Goal: Task Accomplishment & Management: Complete application form

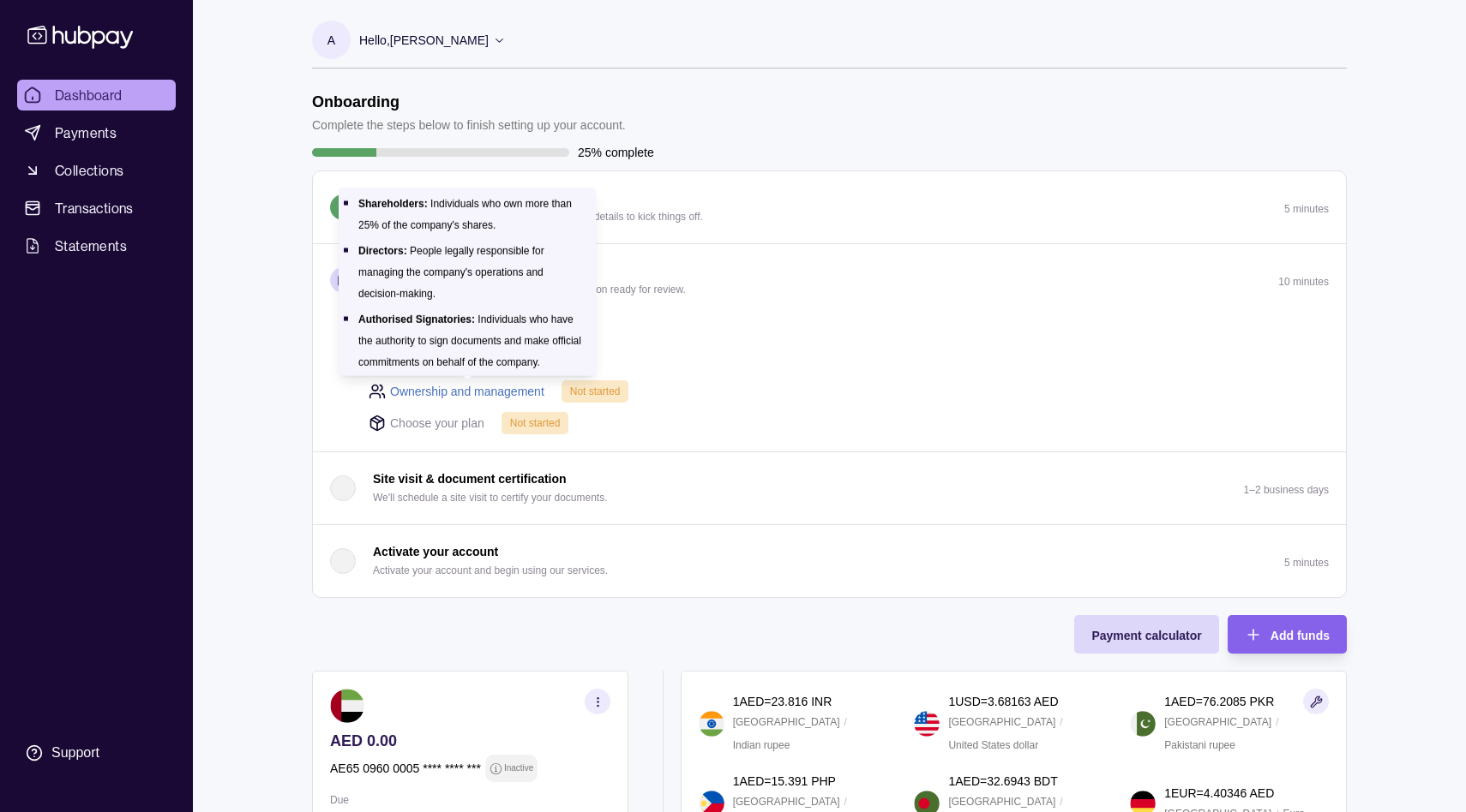
click at [518, 394] on link "Ownership and management" at bounding box center [467, 392] width 154 height 19
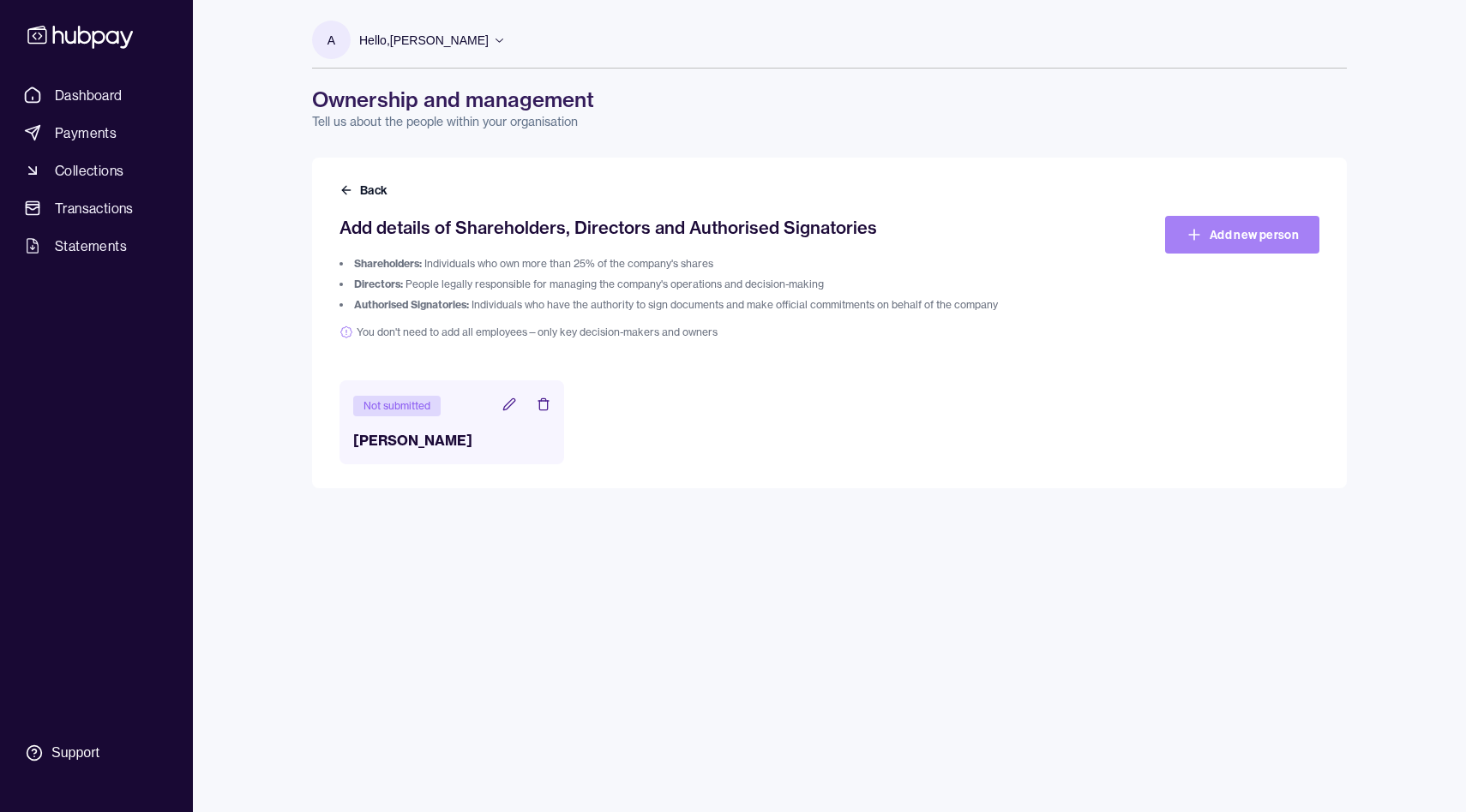
click at [1241, 231] on link "Add new person" at bounding box center [1242, 235] width 154 height 38
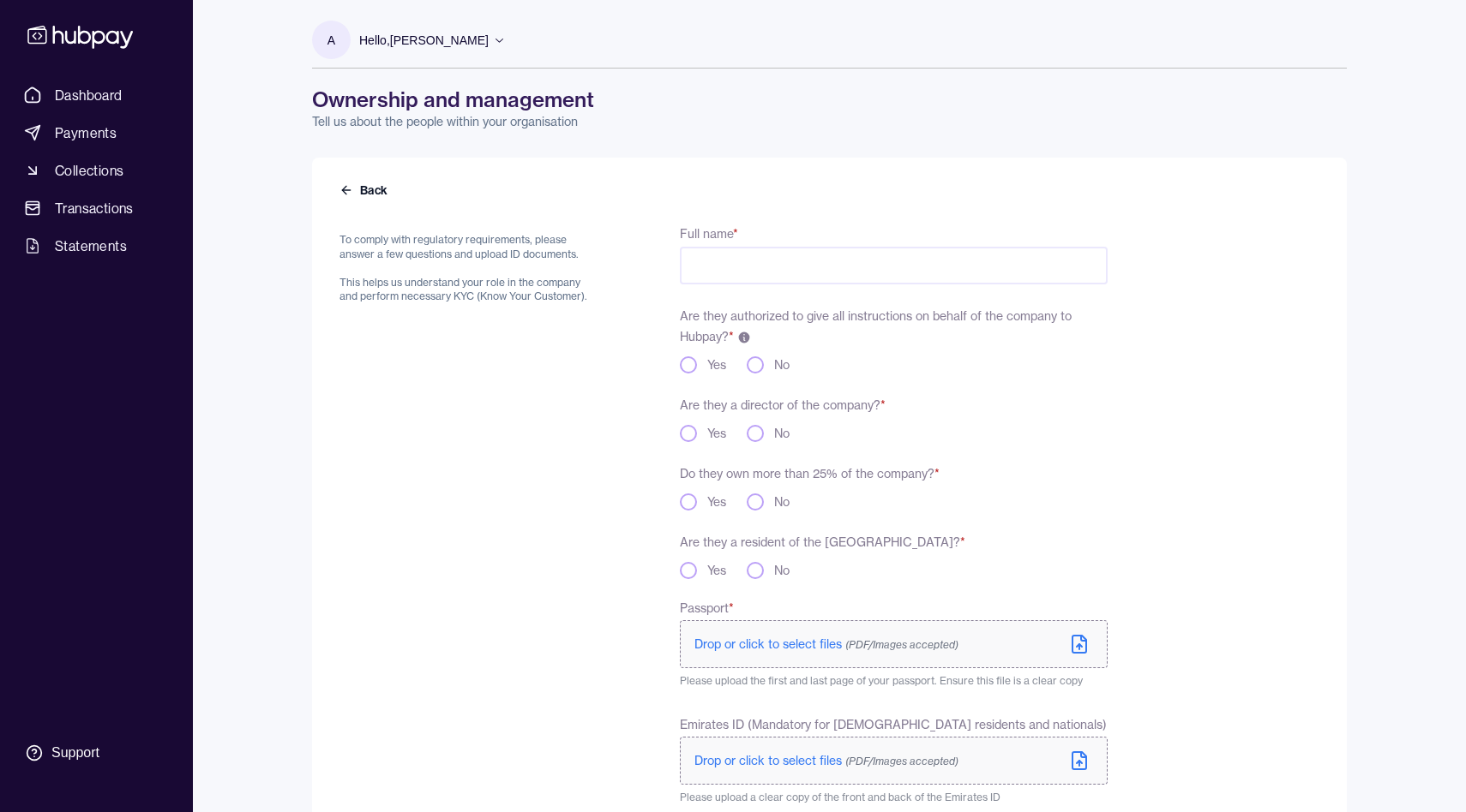
click at [778, 254] on input "Full name *" at bounding box center [894, 265] width 428 height 38
type input "**********"
click at [620, 396] on div "**********" at bounding box center [723, 563] width 768 height 682
click at [687, 366] on button "Yes" at bounding box center [688, 365] width 17 height 17
click at [692, 429] on button "Yes" at bounding box center [688, 433] width 17 height 17
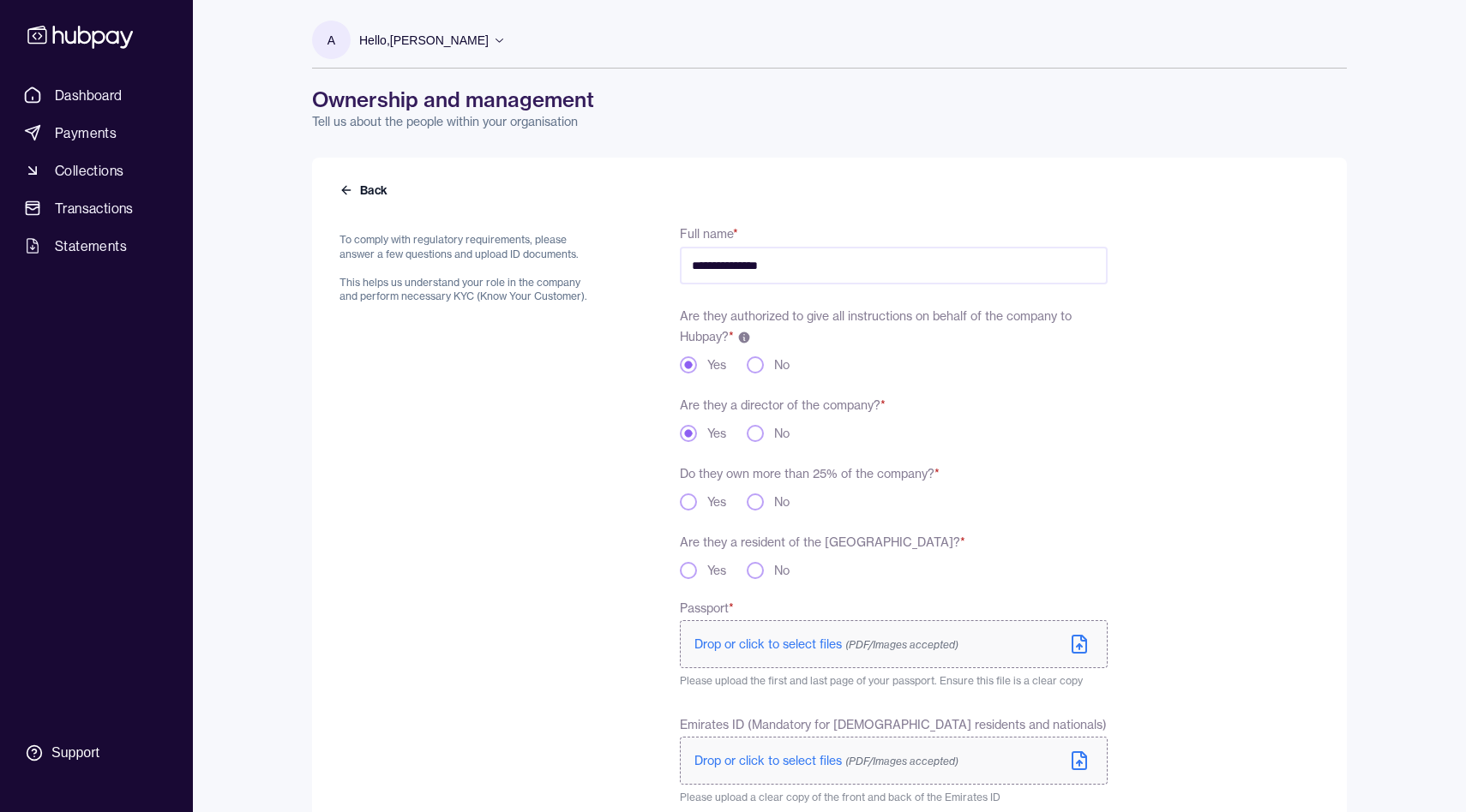
click at [748, 366] on button "No" at bounding box center [756, 365] width 17 height 17
click at [691, 365] on button "Yes" at bounding box center [688, 365] width 17 height 17
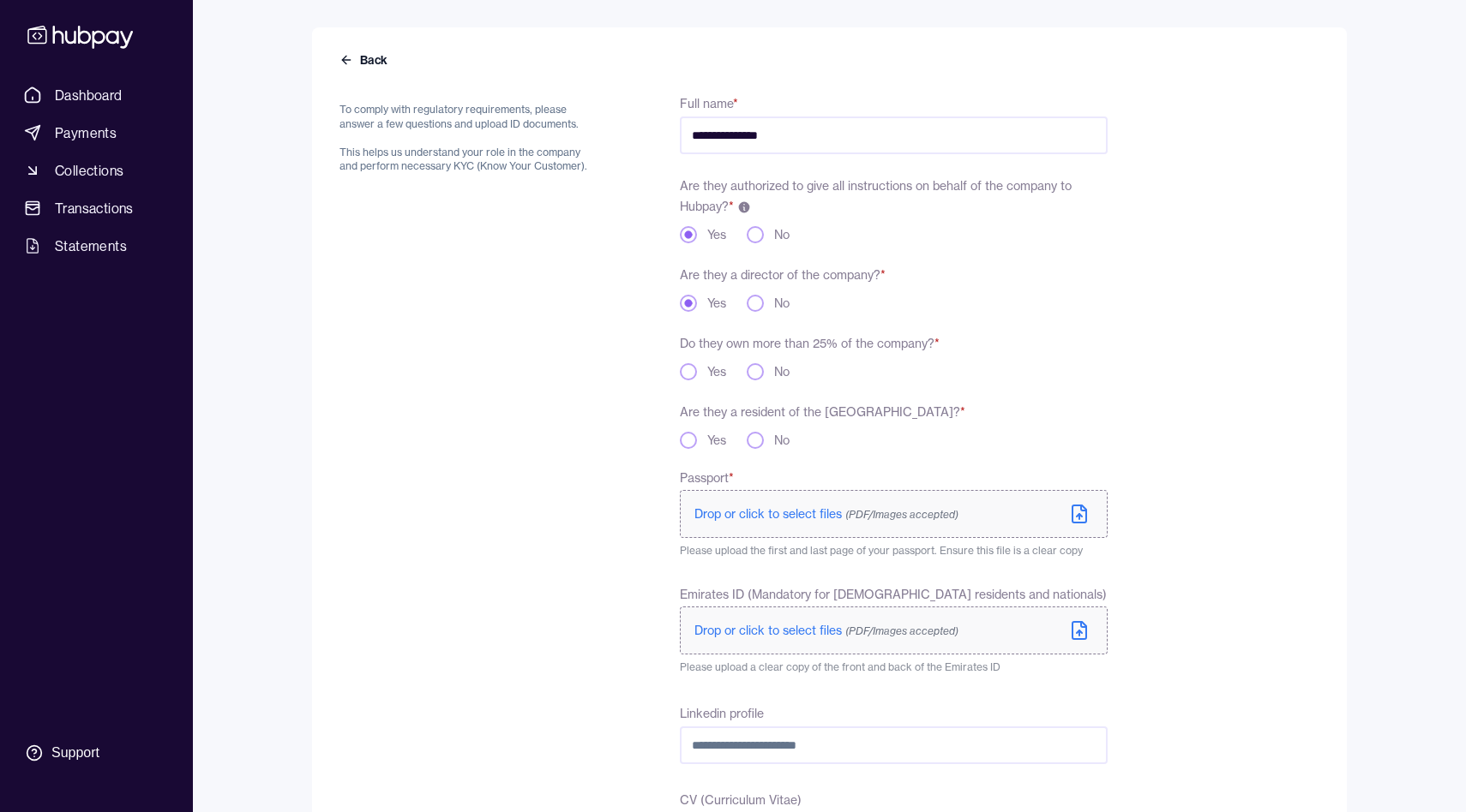
scroll to position [134, 0]
click at [689, 368] on button "Yes" at bounding box center [688, 368] width 17 height 17
click at [754, 440] on button "No" at bounding box center [756, 436] width 17 height 17
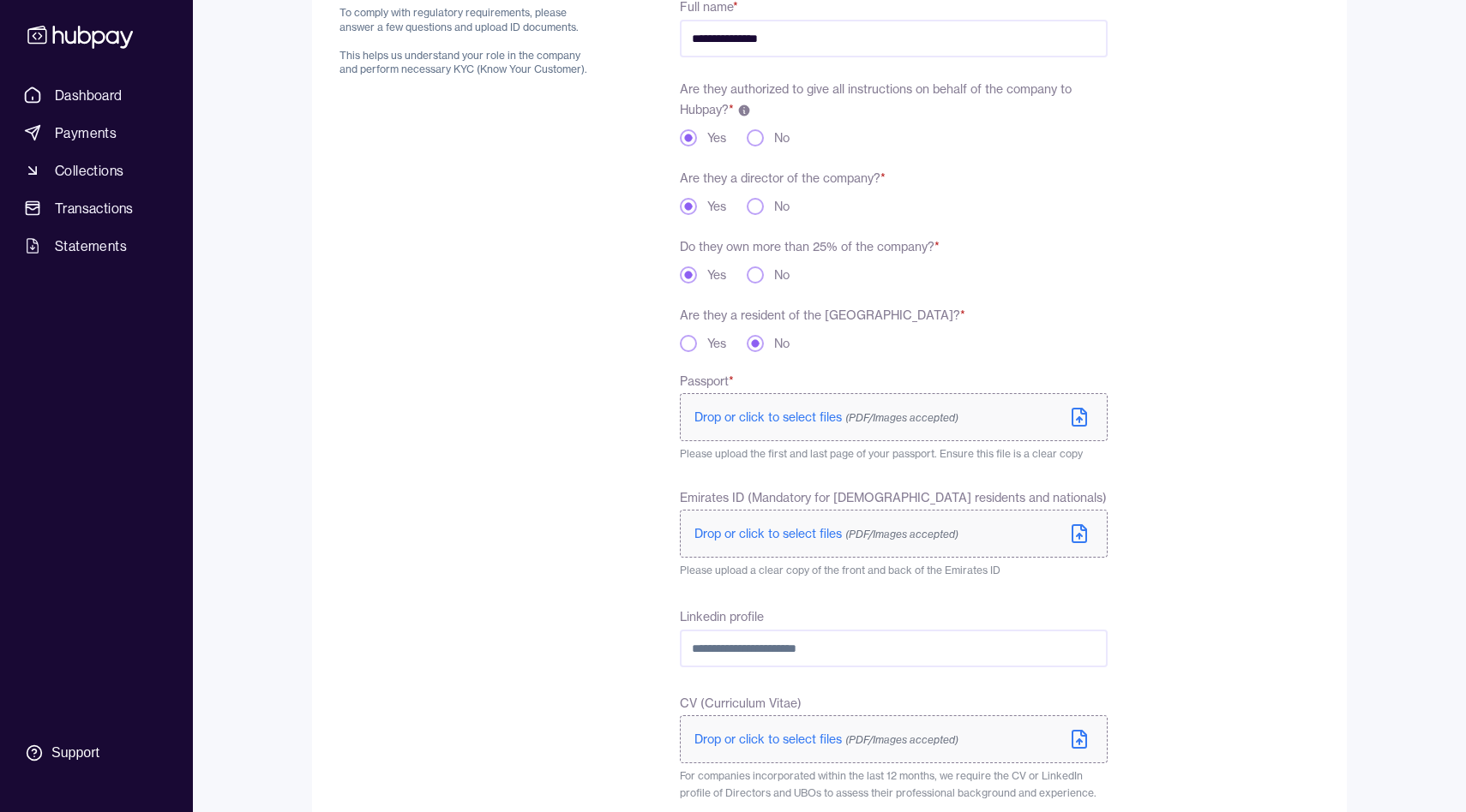
scroll to position [235, 0]
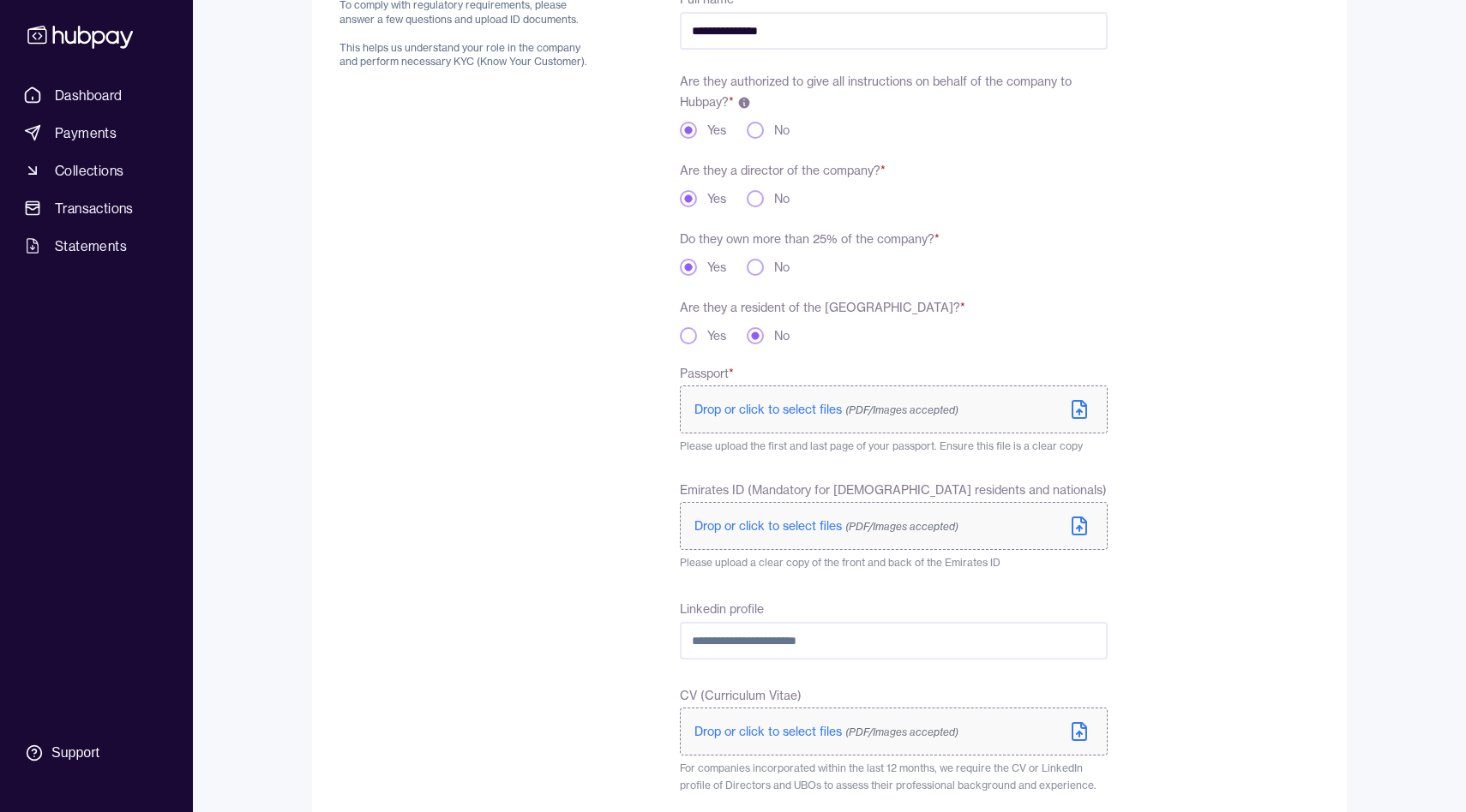
click at [779, 414] on span "Drop or click to select files (PDF/Images accepted)" at bounding box center [826, 410] width 264 height 16
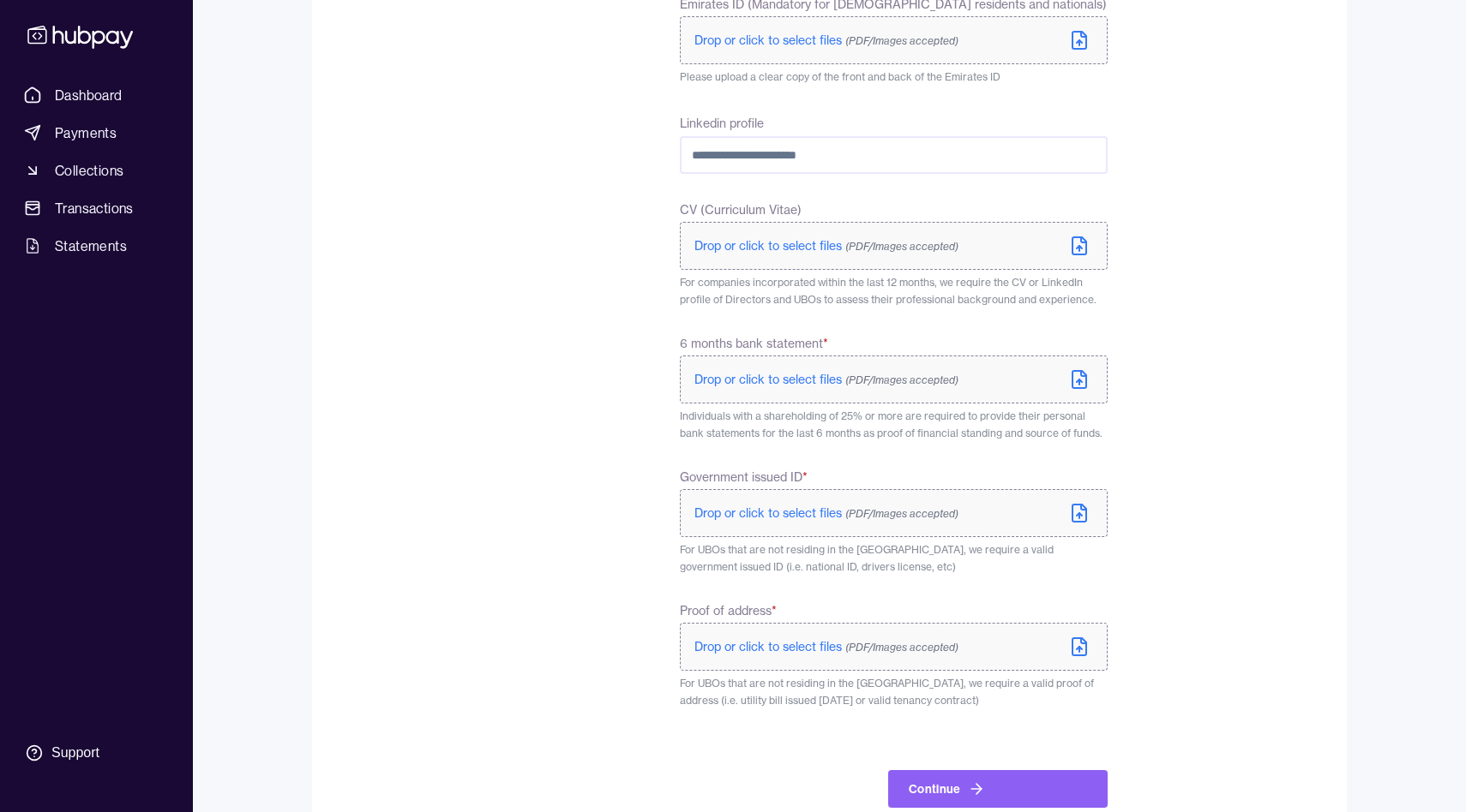
scroll to position [726, 0]
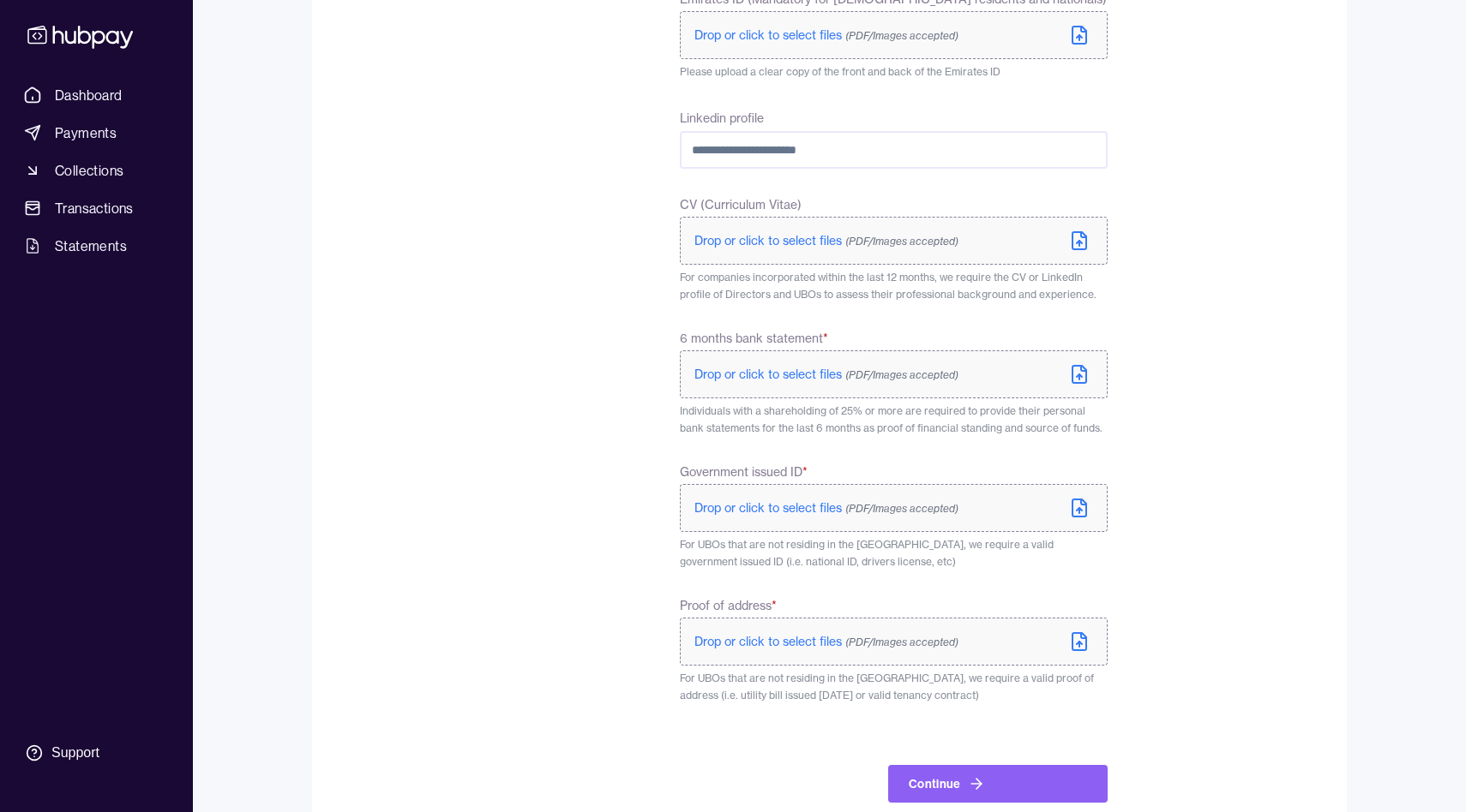
click at [790, 508] on span "Drop or click to select files (PDF/Images accepted)" at bounding box center [826, 508] width 264 height 16
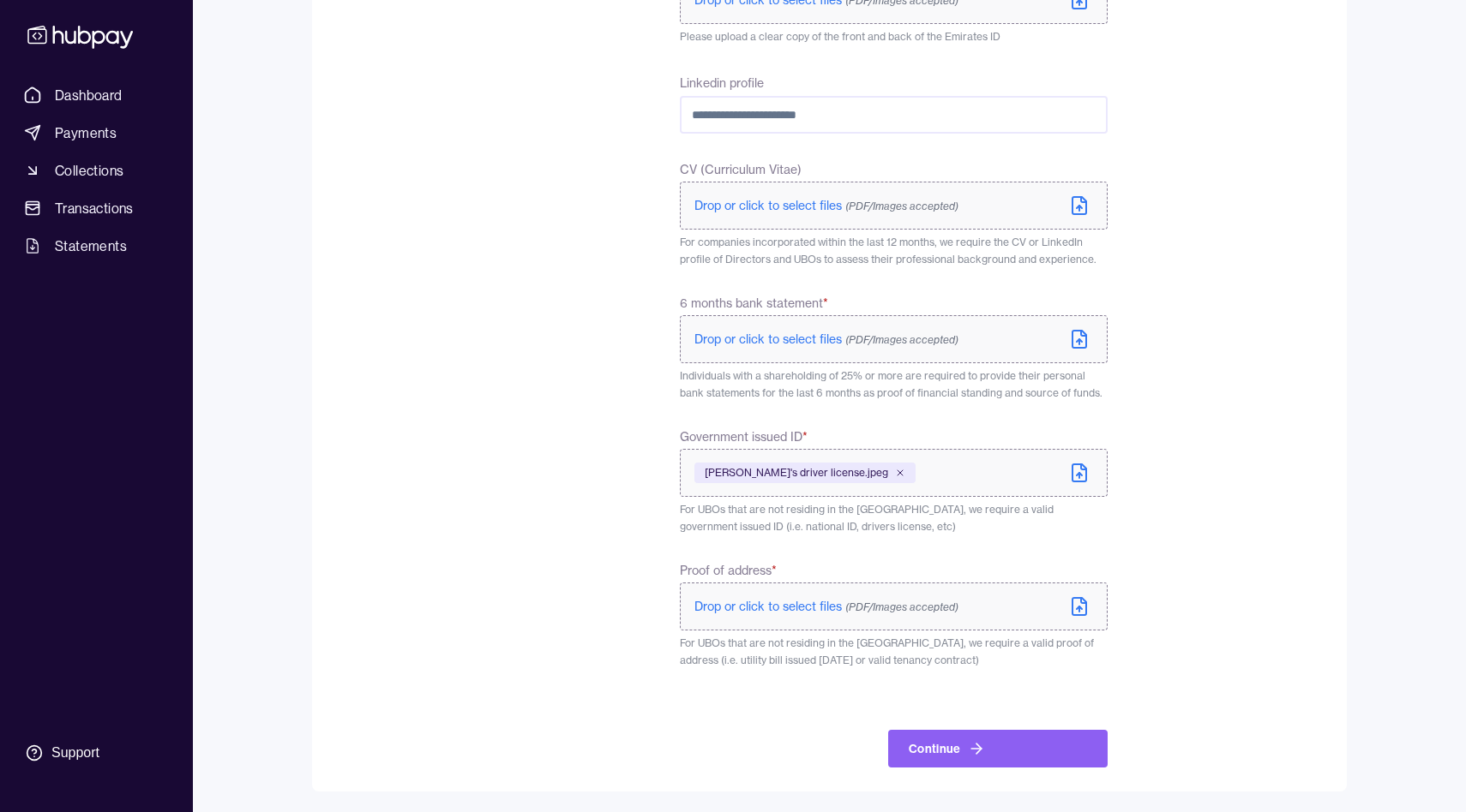
click at [793, 342] on span "Drop or click to select files (PDF/Images accepted)" at bounding box center [826, 339] width 264 height 16
click at [764, 610] on span "Drop or click to select files (PDF/Images accepted)" at bounding box center [826, 607] width 264 height 16
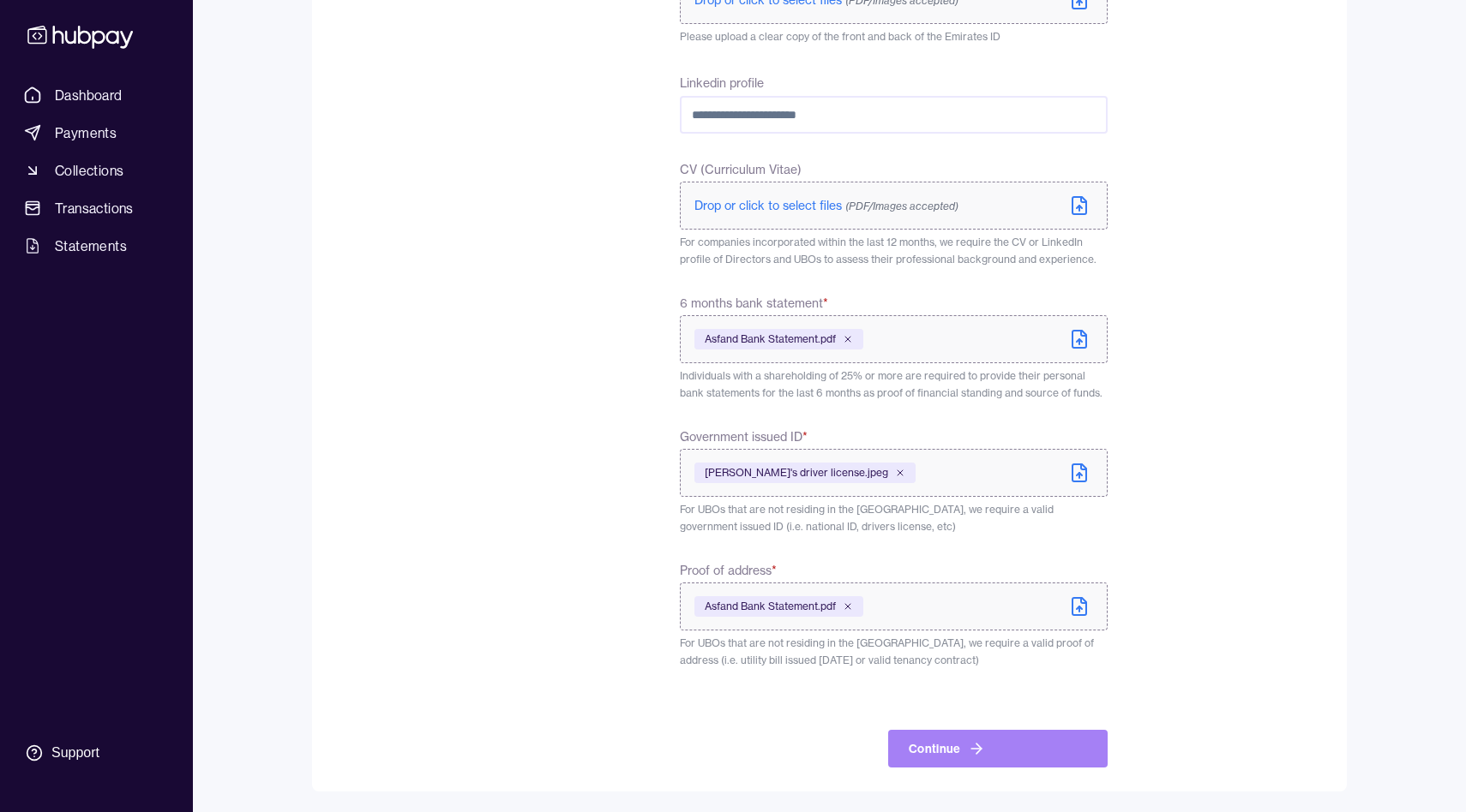
click at [1058, 747] on button "Continue" at bounding box center [998, 748] width 220 height 38
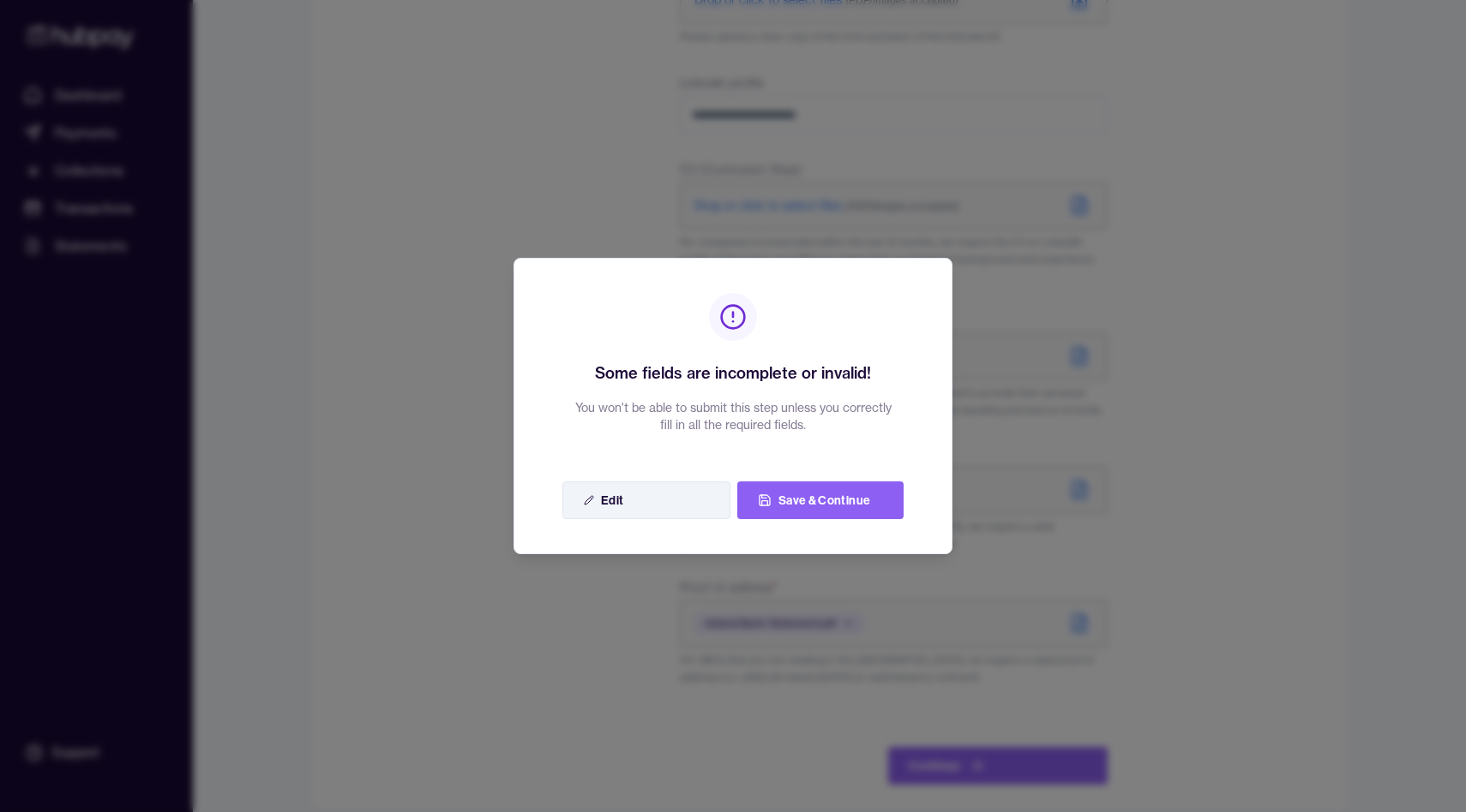
click at [665, 515] on button "Edit" at bounding box center [647, 500] width 168 height 38
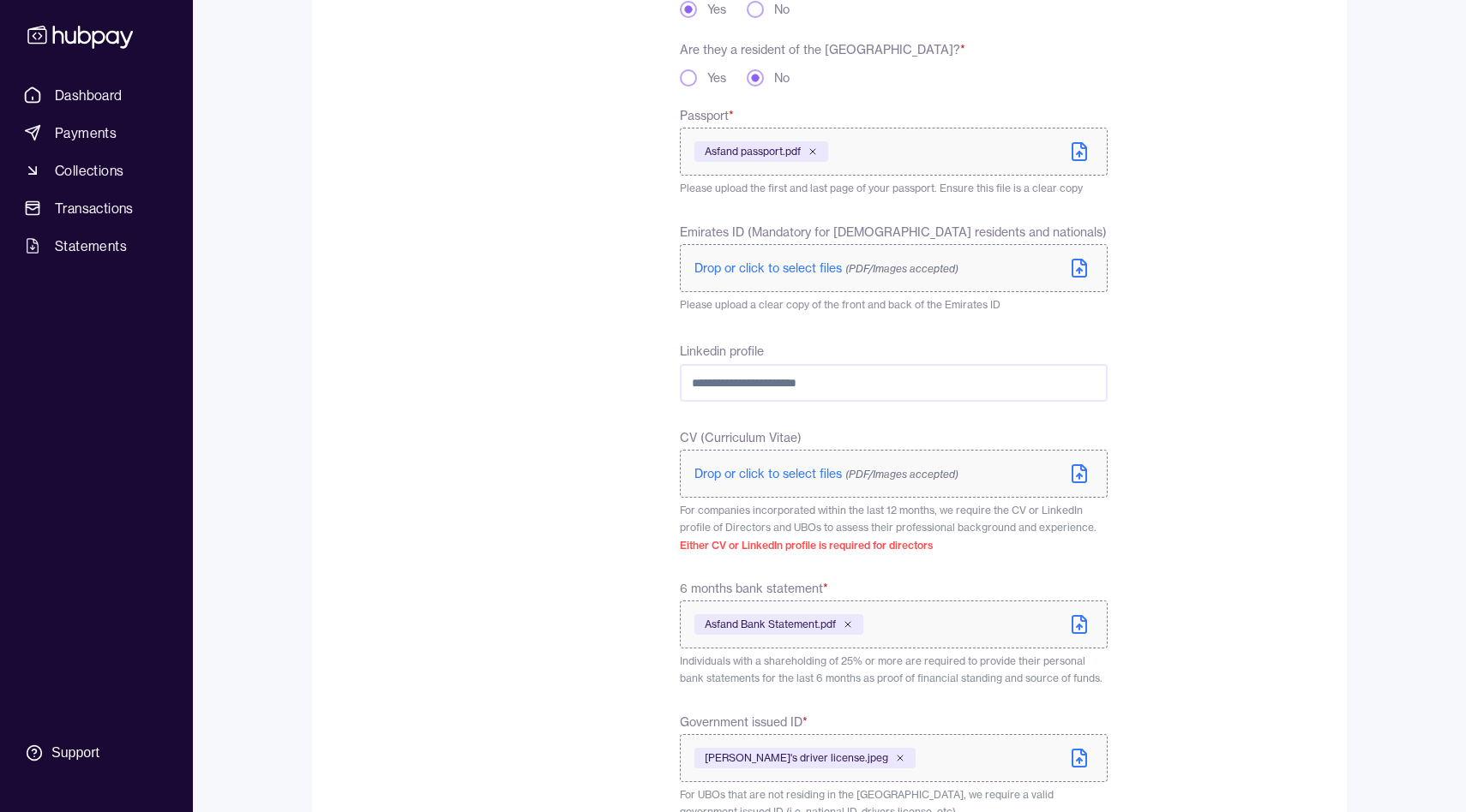
scroll to position [502, 0]
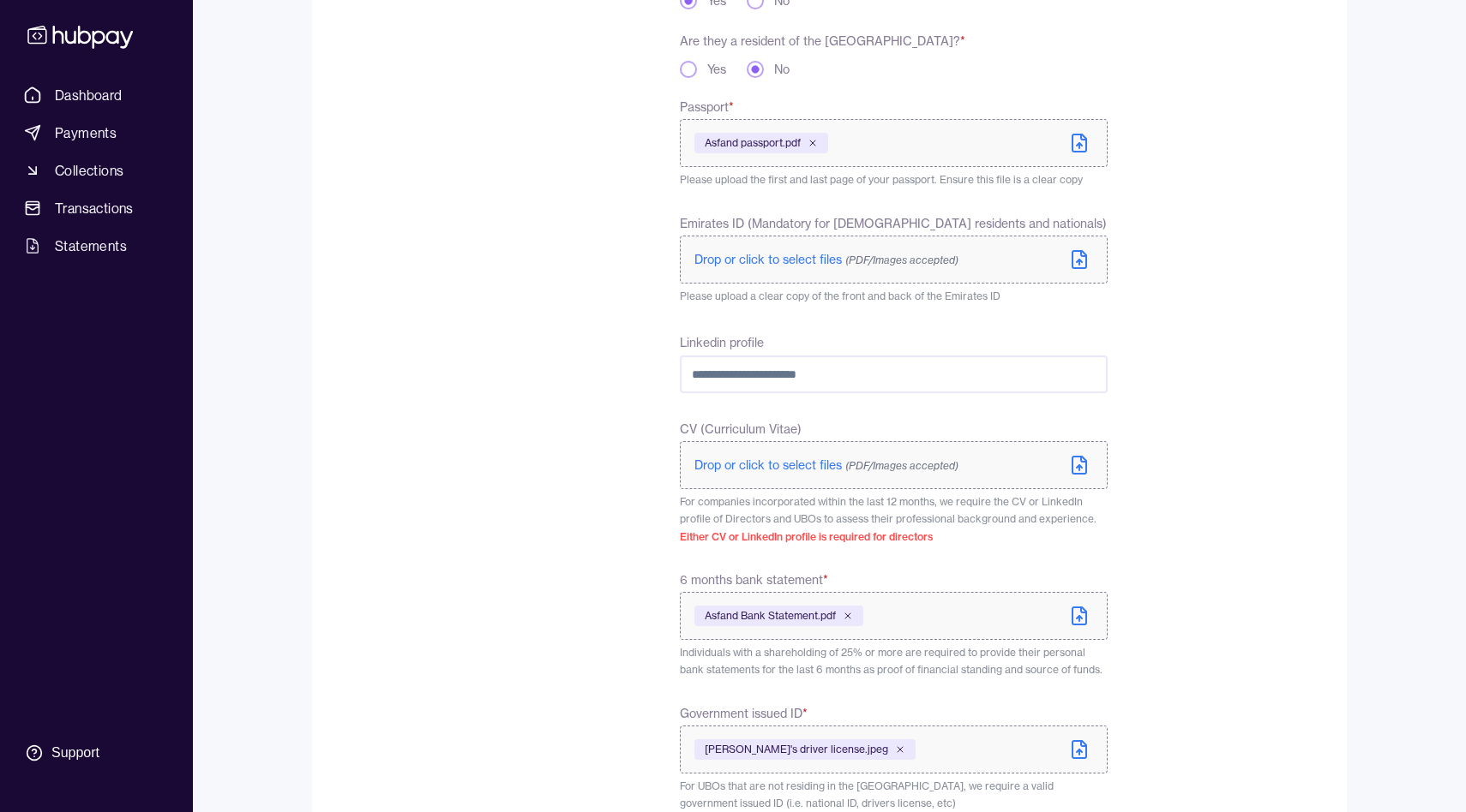
click at [750, 377] on input "Linkedin profile" at bounding box center [894, 374] width 428 height 38
paste input "**********"
type input "**********"
click at [545, 456] on div "To comply with regulatory requirements, please answer a few questions and uploa…" at bounding box center [469, 383] width 258 height 1323
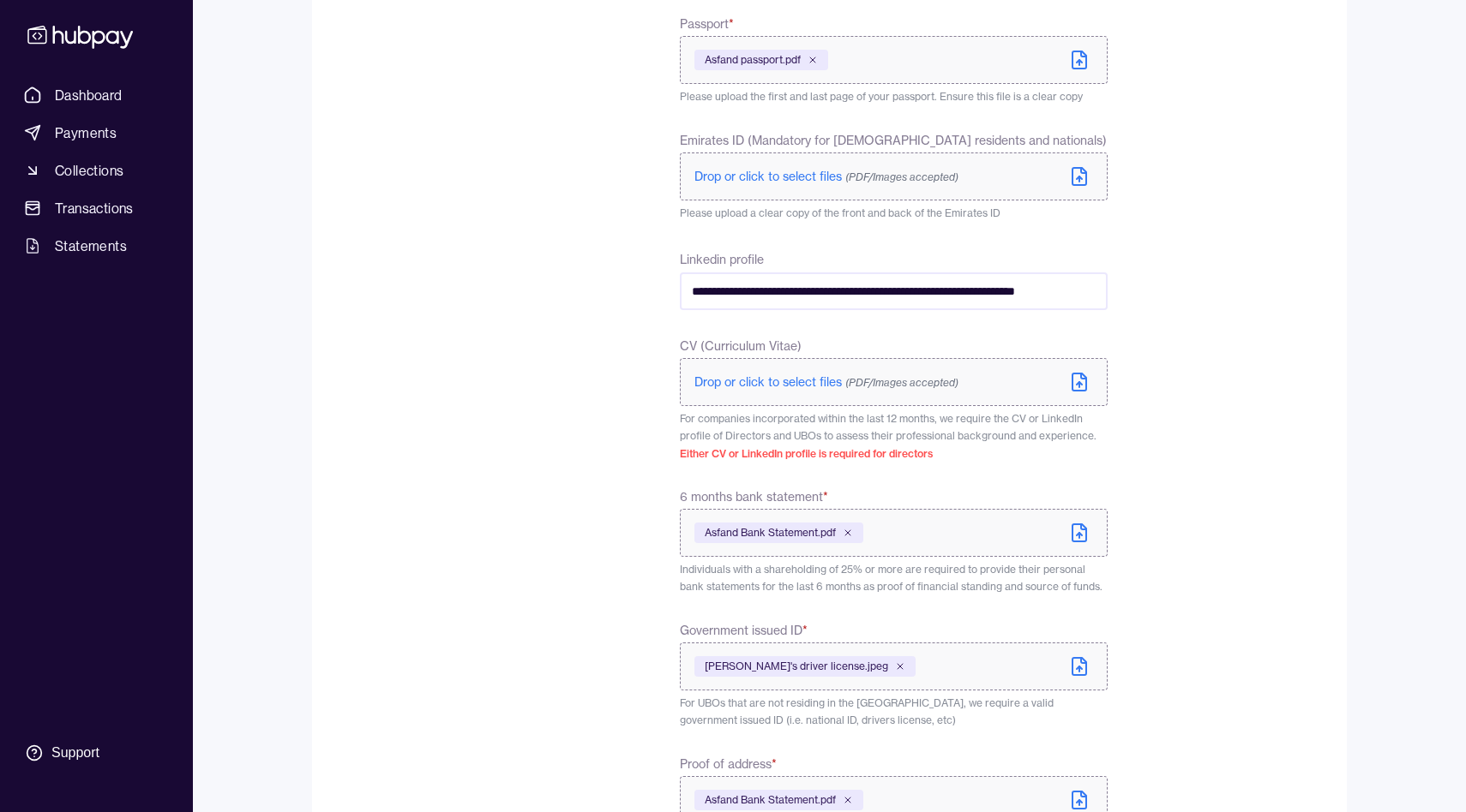
scroll to position [778, 0]
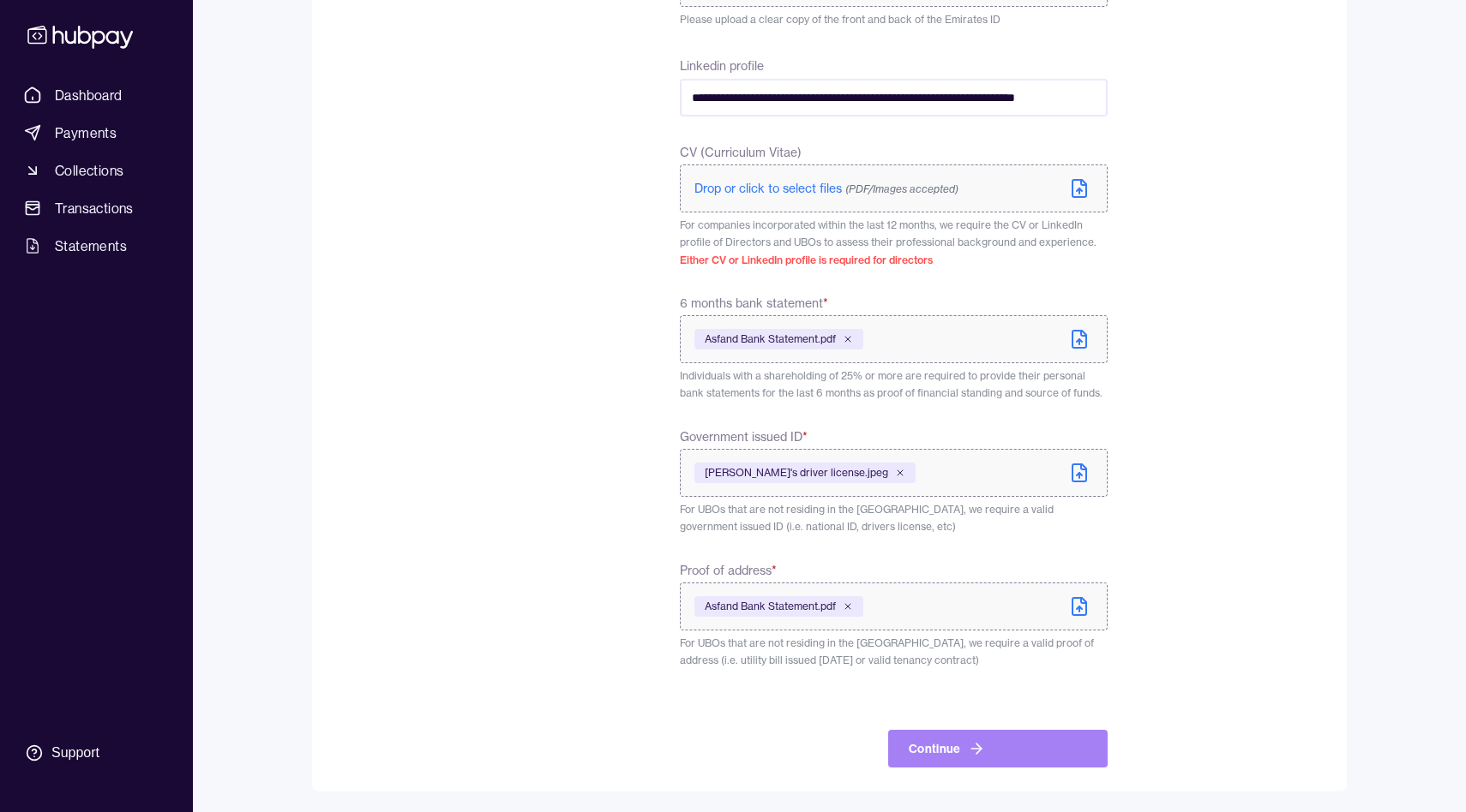
click at [1019, 733] on button "Continue" at bounding box center [998, 748] width 220 height 38
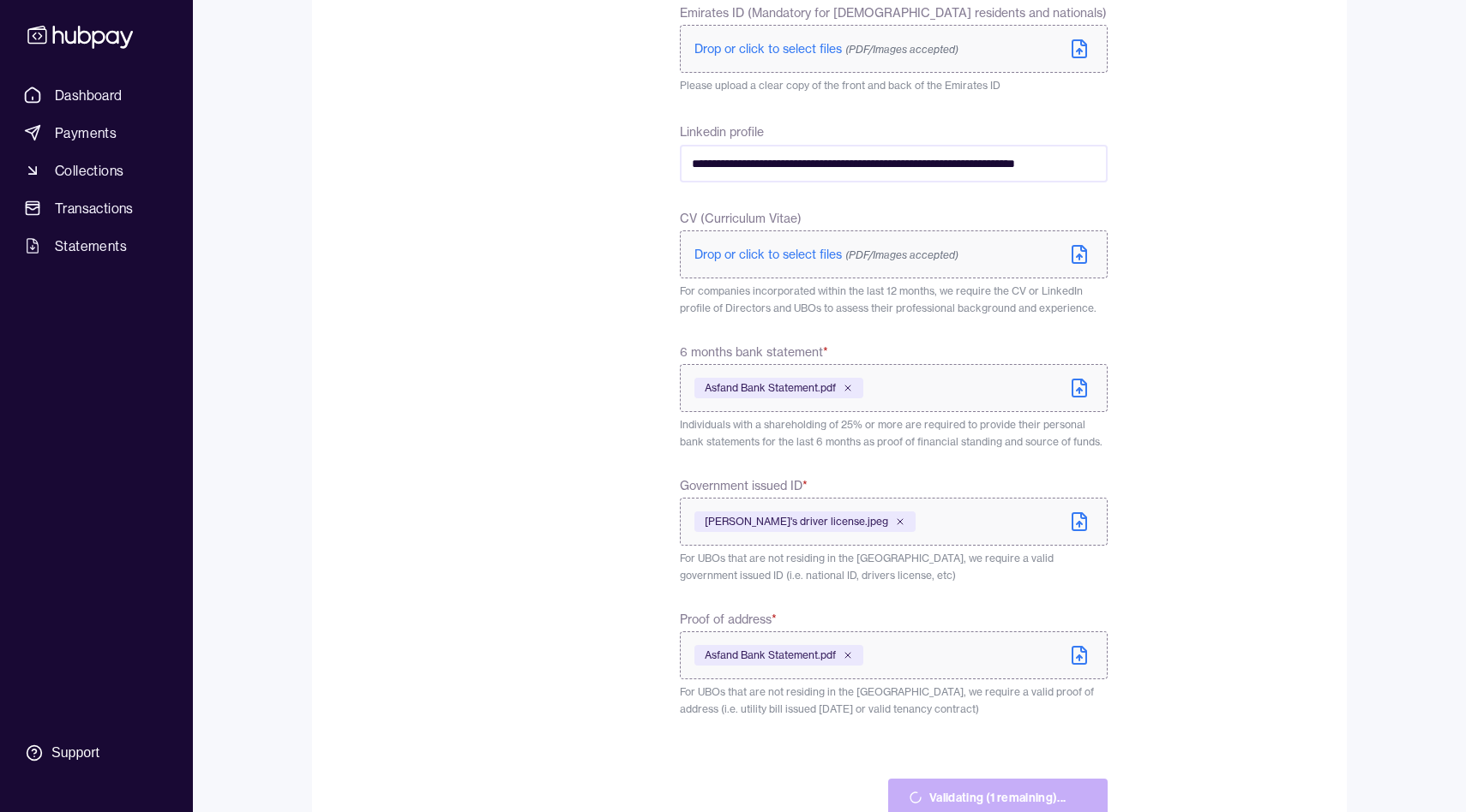
scroll to position [799, 0]
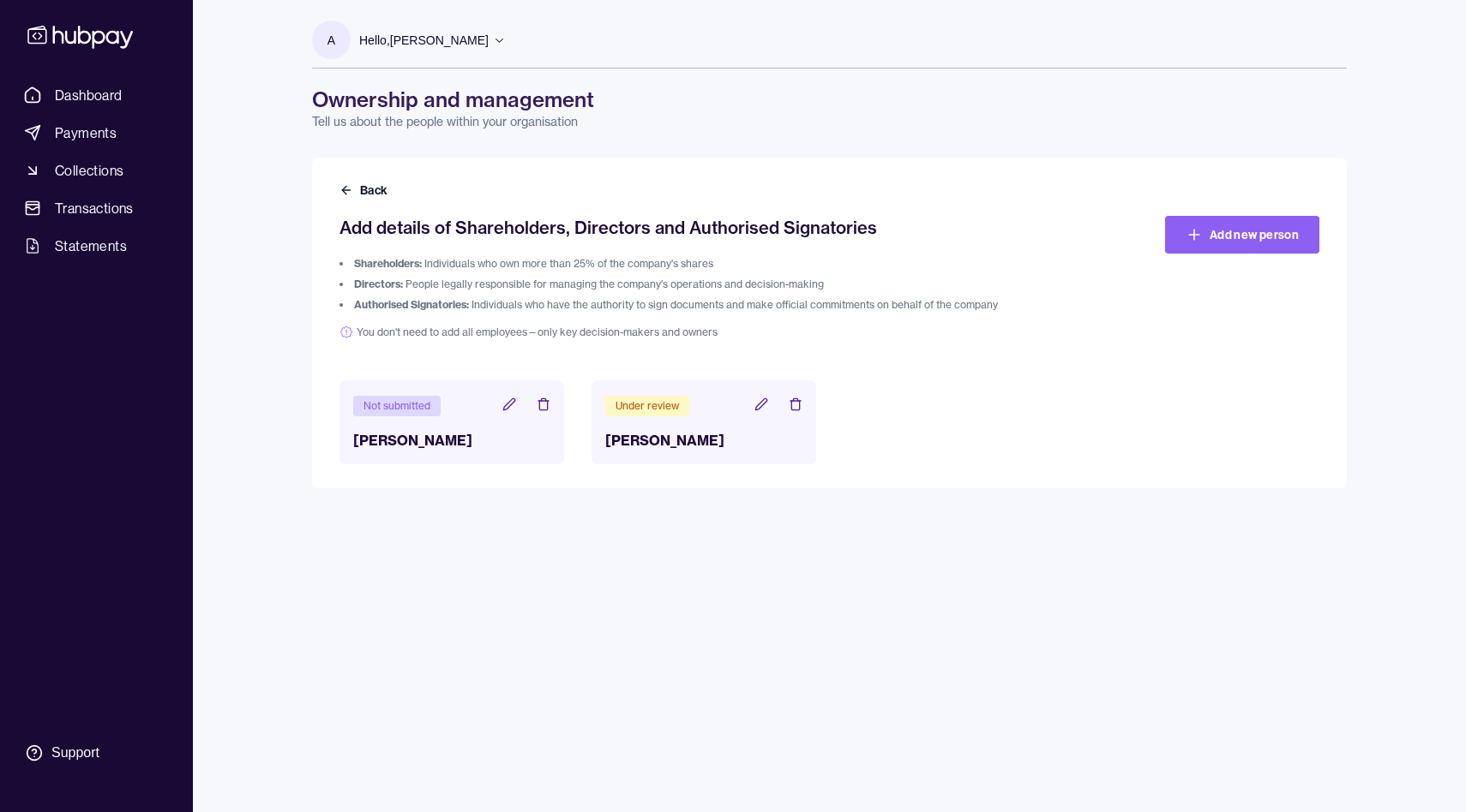
click at [513, 405] on icon at bounding box center [509, 404] width 11 height 11
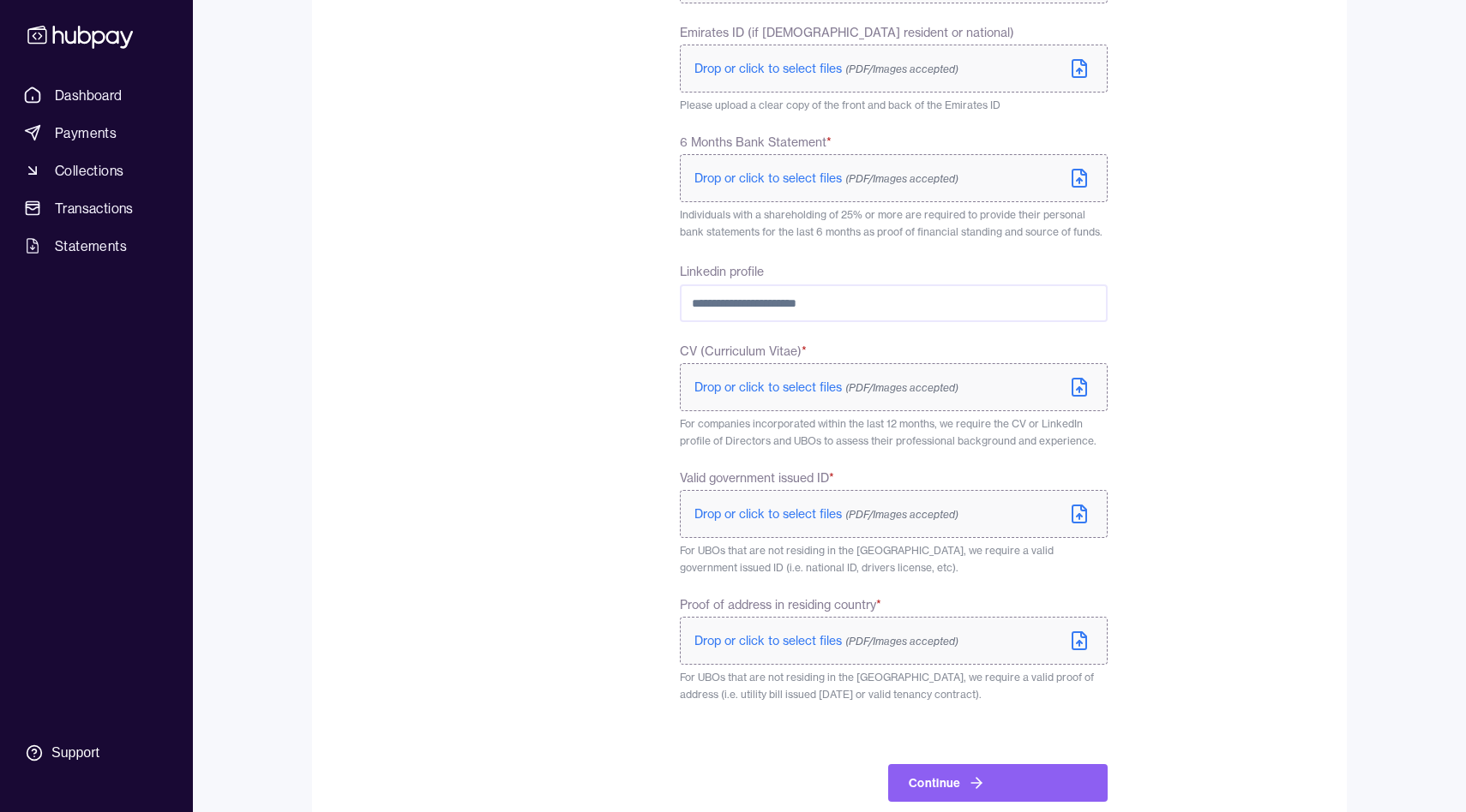
scroll to position [678, 0]
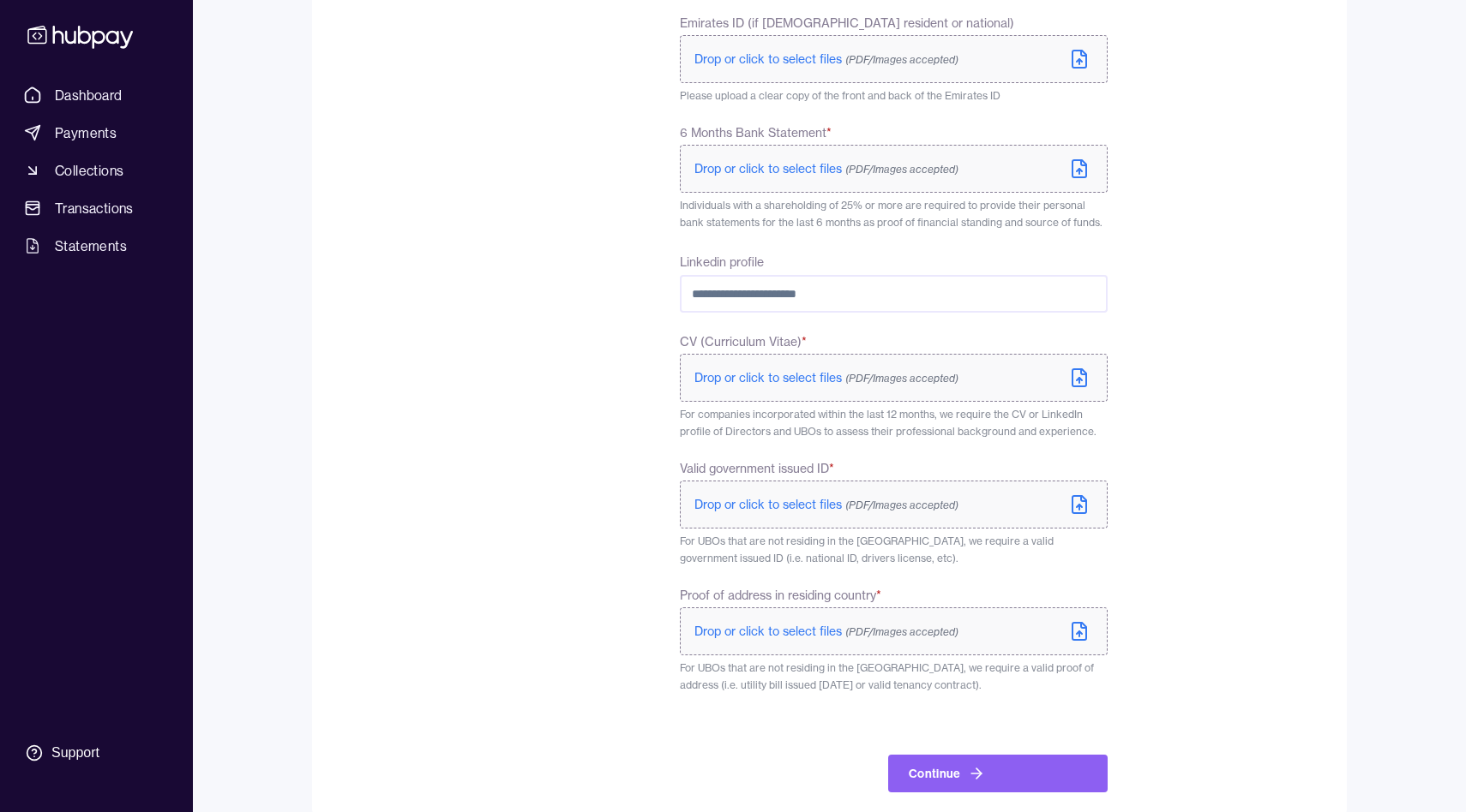
click at [775, 503] on span "Drop or click to select files (PDF/Images accepted)" at bounding box center [826, 505] width 264 height 16
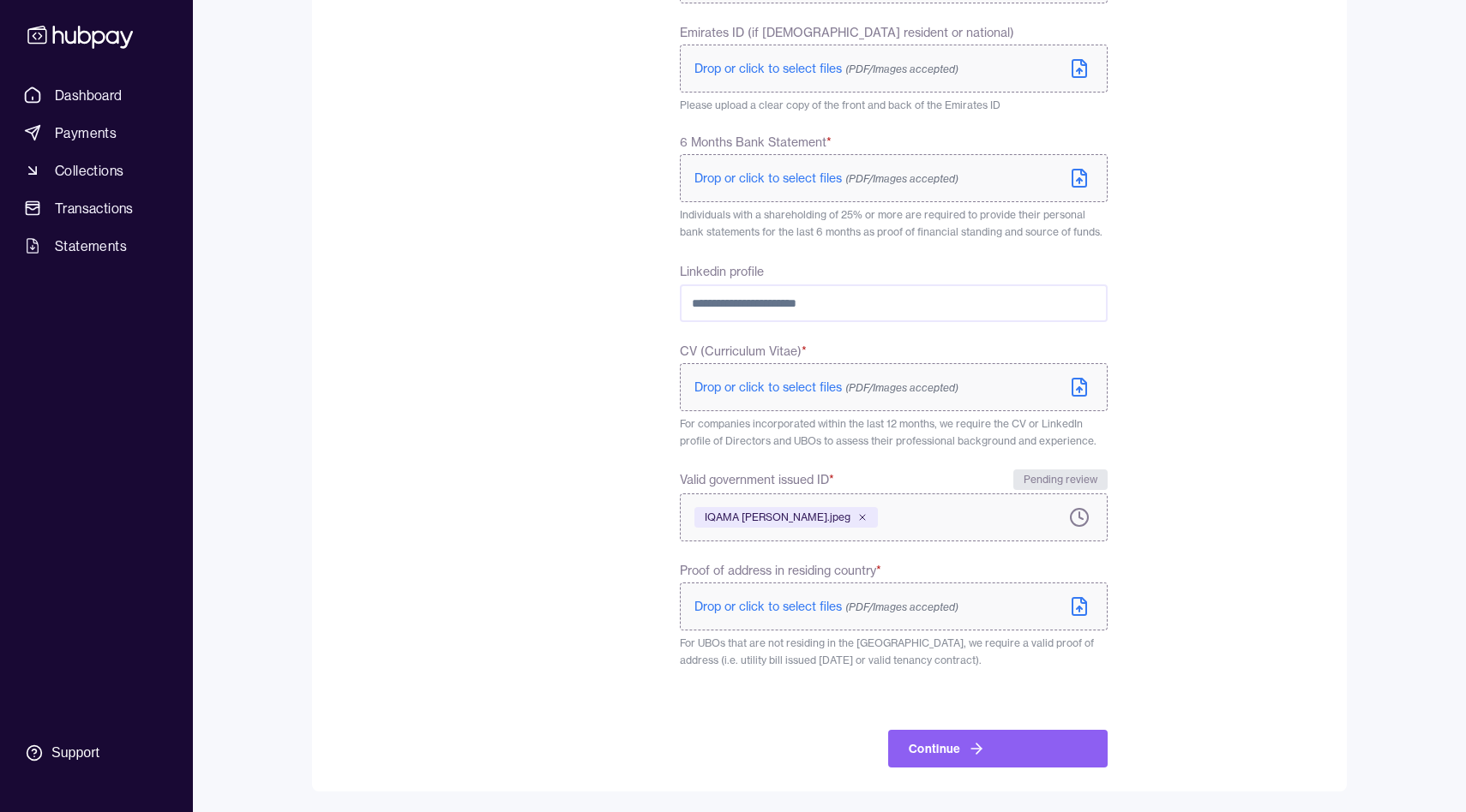
scroll to position [668, 0]
click at [780, 175] on span "Drop or click to select files (PDF/Images accepted)" at bounding box center [826, 179] width 264 height 16
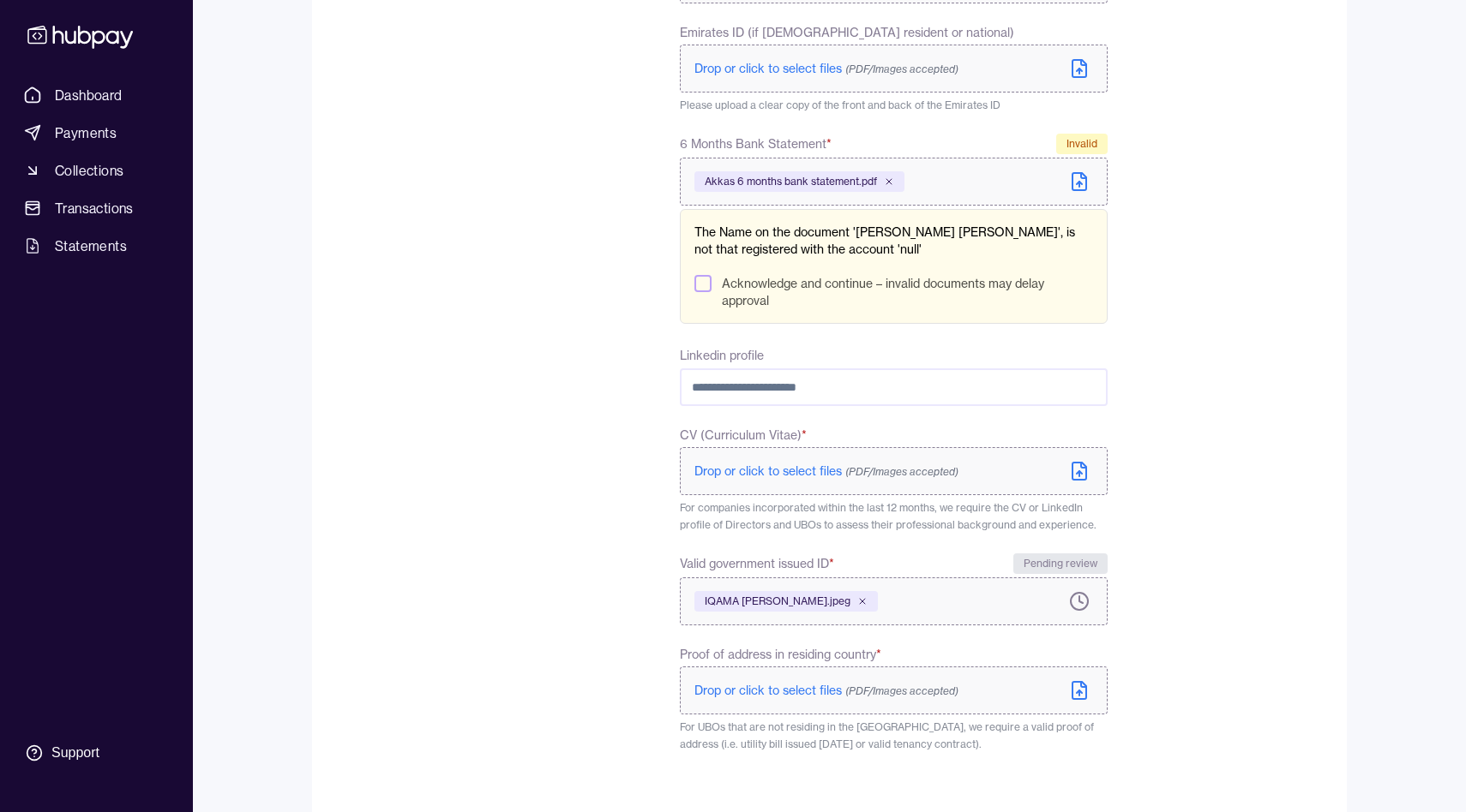
click at [688, 294] on div "The Name on the document 'AKKAS MAQSOOD MAQSOOD AHMED', is not that registered …" at bounding box center [894, 267] width 428 height 115
click at [699, 288] on button "Acknowledge and continue – invalid documents may delay approval" at bounding box center [703, 283] width 17 height 17
click at [1191, 359] on form "**********" at bounding box center [829, 193] width 980 height 1318
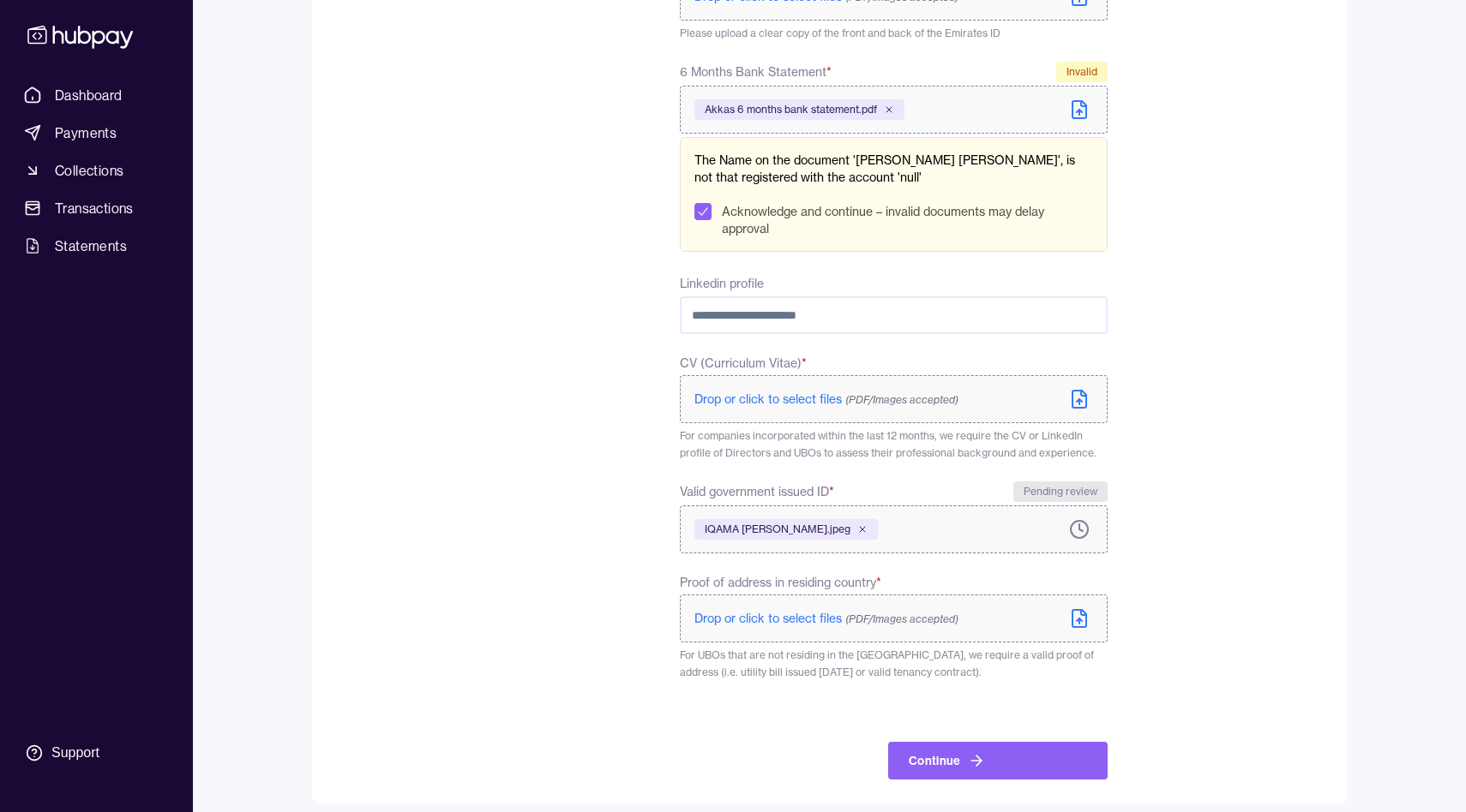
scroll to position [753, 0]
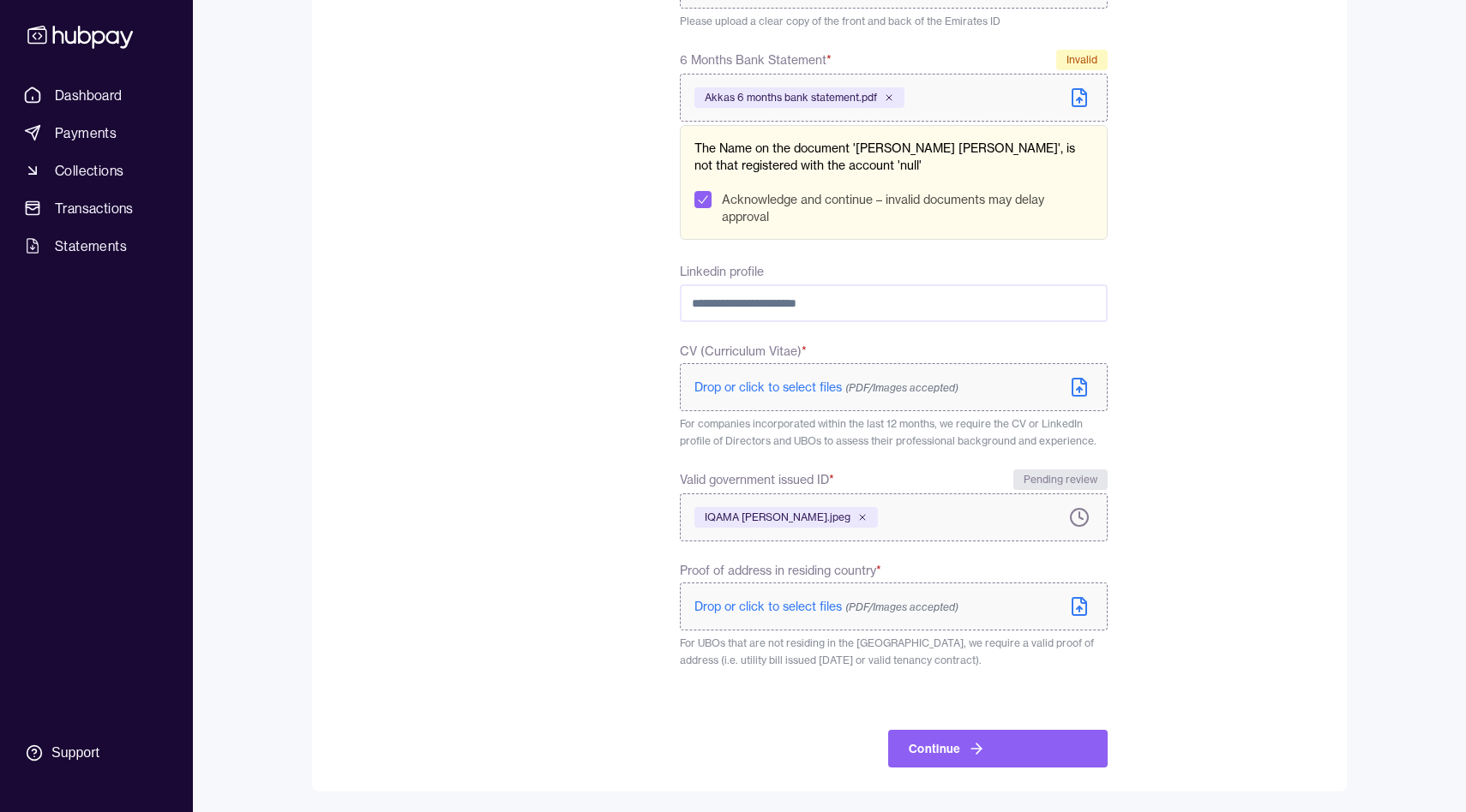
click at [743, 607] on span "Drop or click to select files (PDF/Images accepted)" at bounding box center [826, 607] width 264 height 16
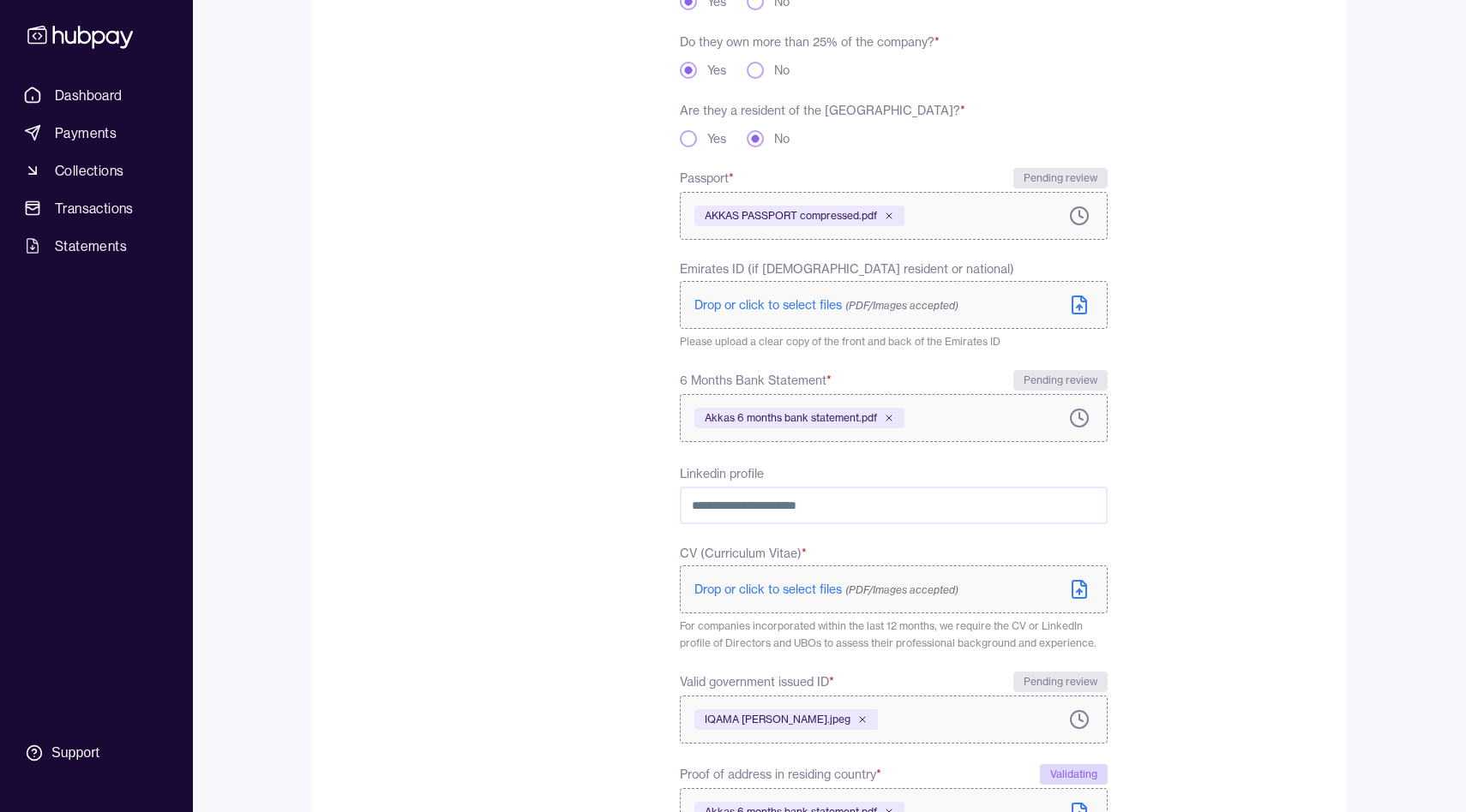
scroll to position [402, 0]
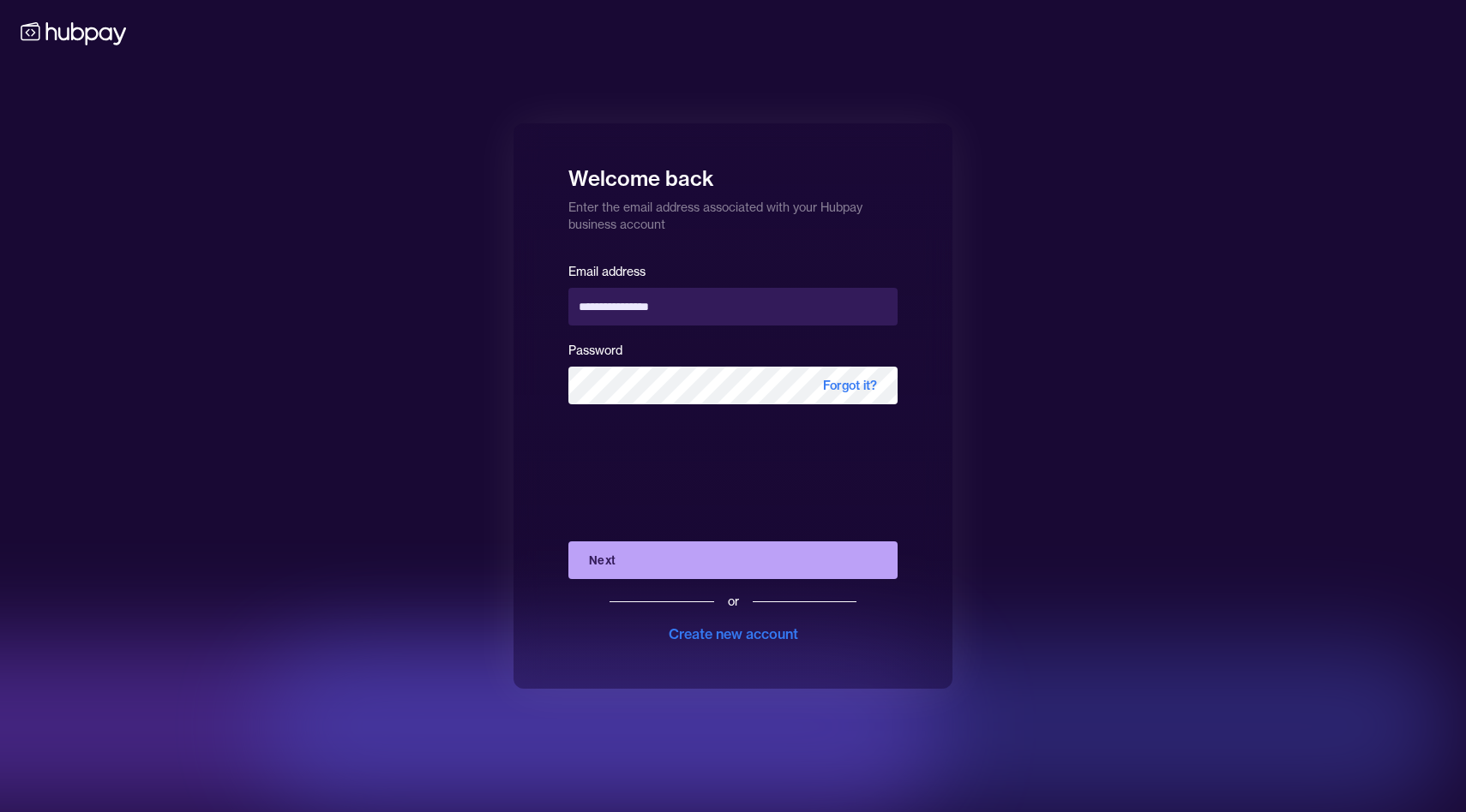
click at [757, 559] on button "Next" at bounding box center [732, 560] width 329 height 38
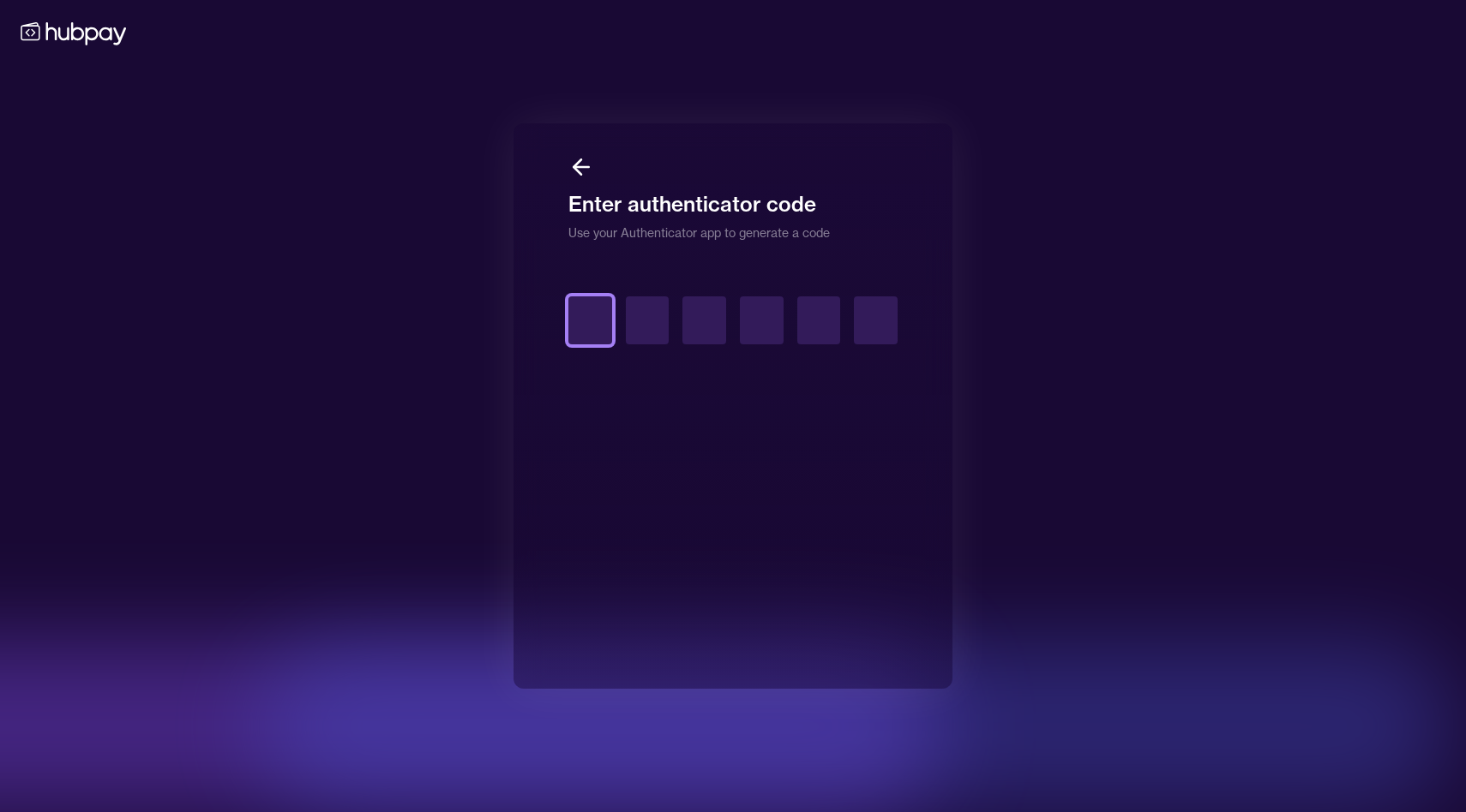
type input "*"
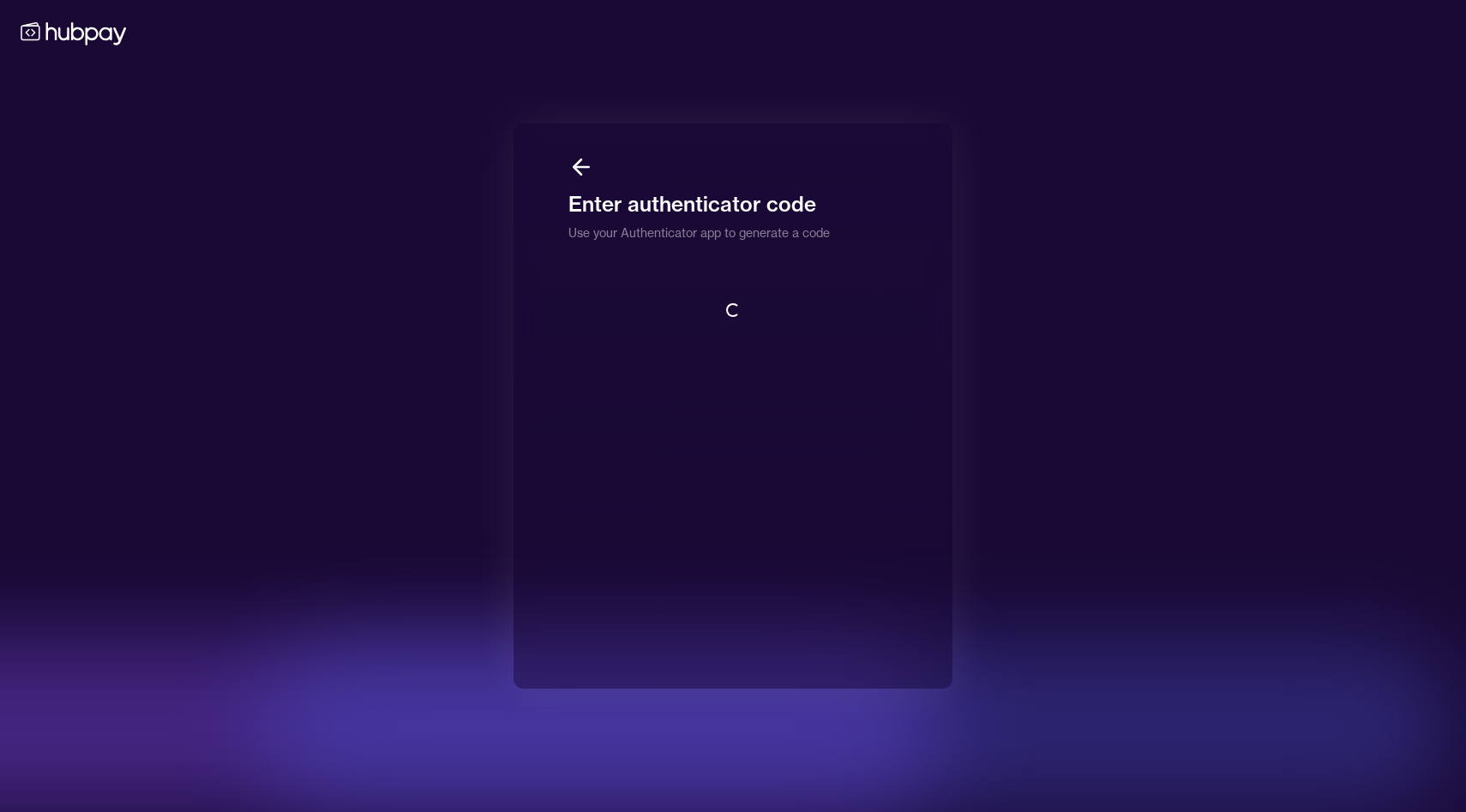
scroll to position [2, 0]
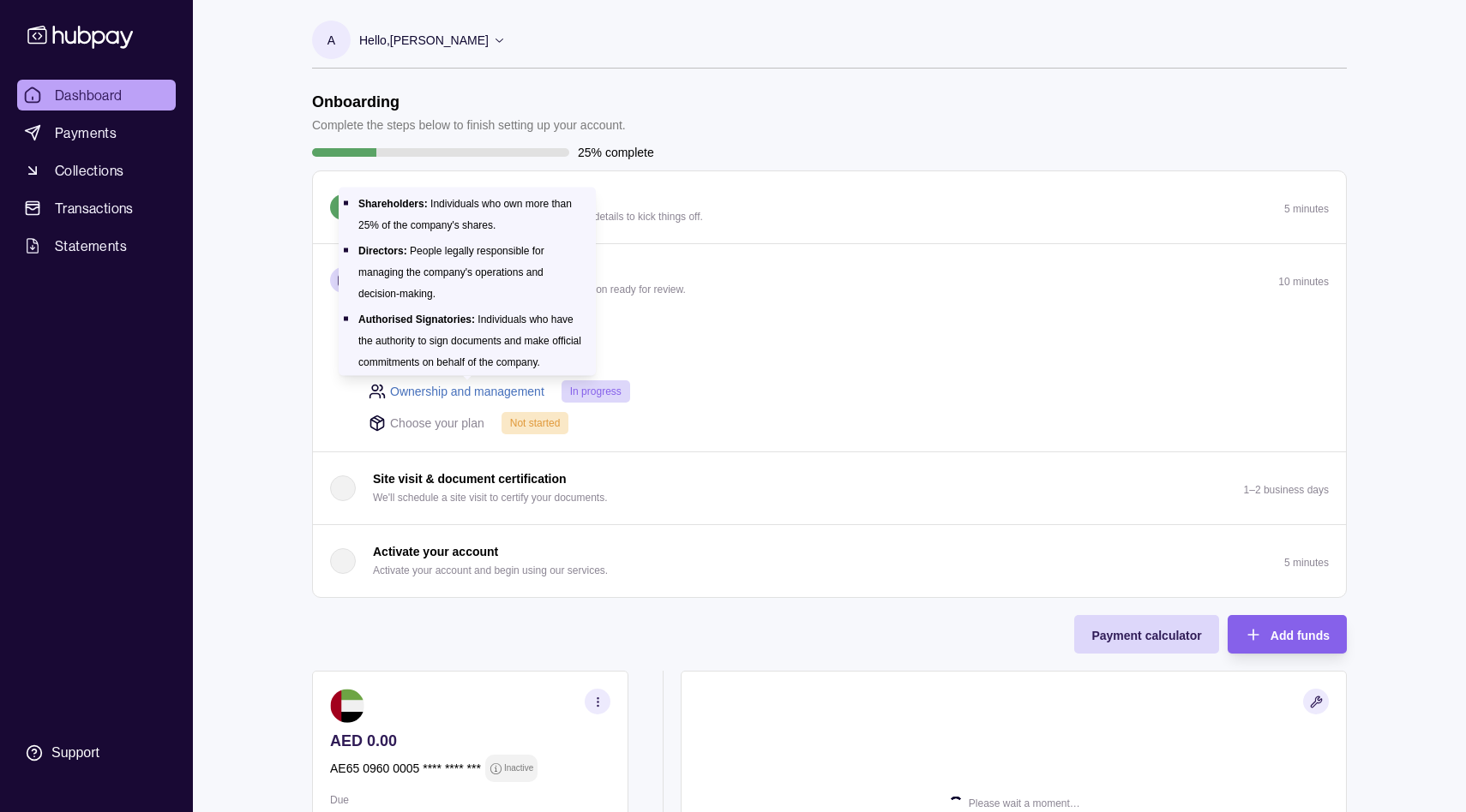
click at [519, 390] on link "Ownership and management" at bounding box center [467, 392] width 154 height 19
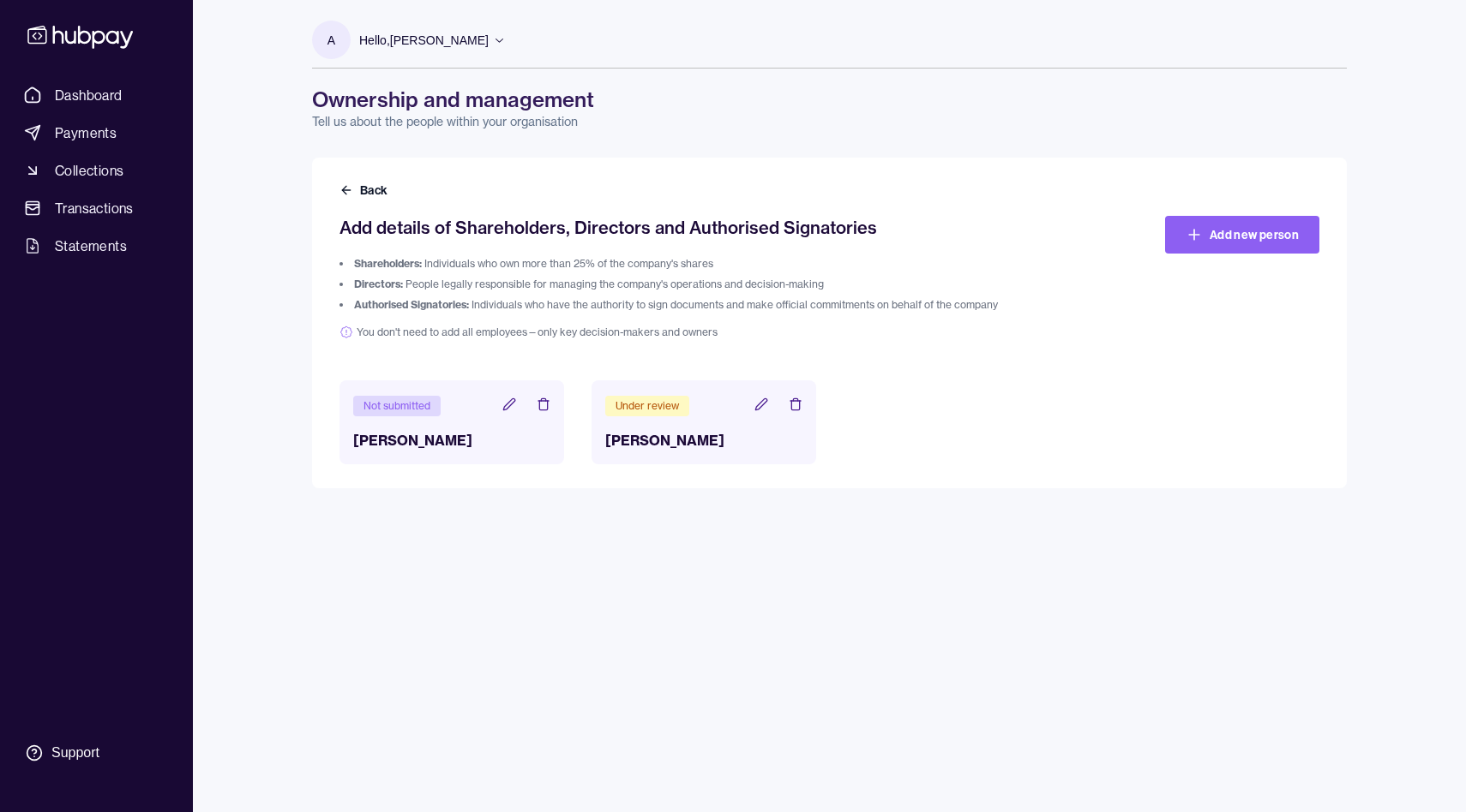
click at [408, 409] on div "Not submitted" at bounding box center [397, 406] width 87 height 21
click at [512, 410] on icon at bounding box center [510, 405] width 14 height 14
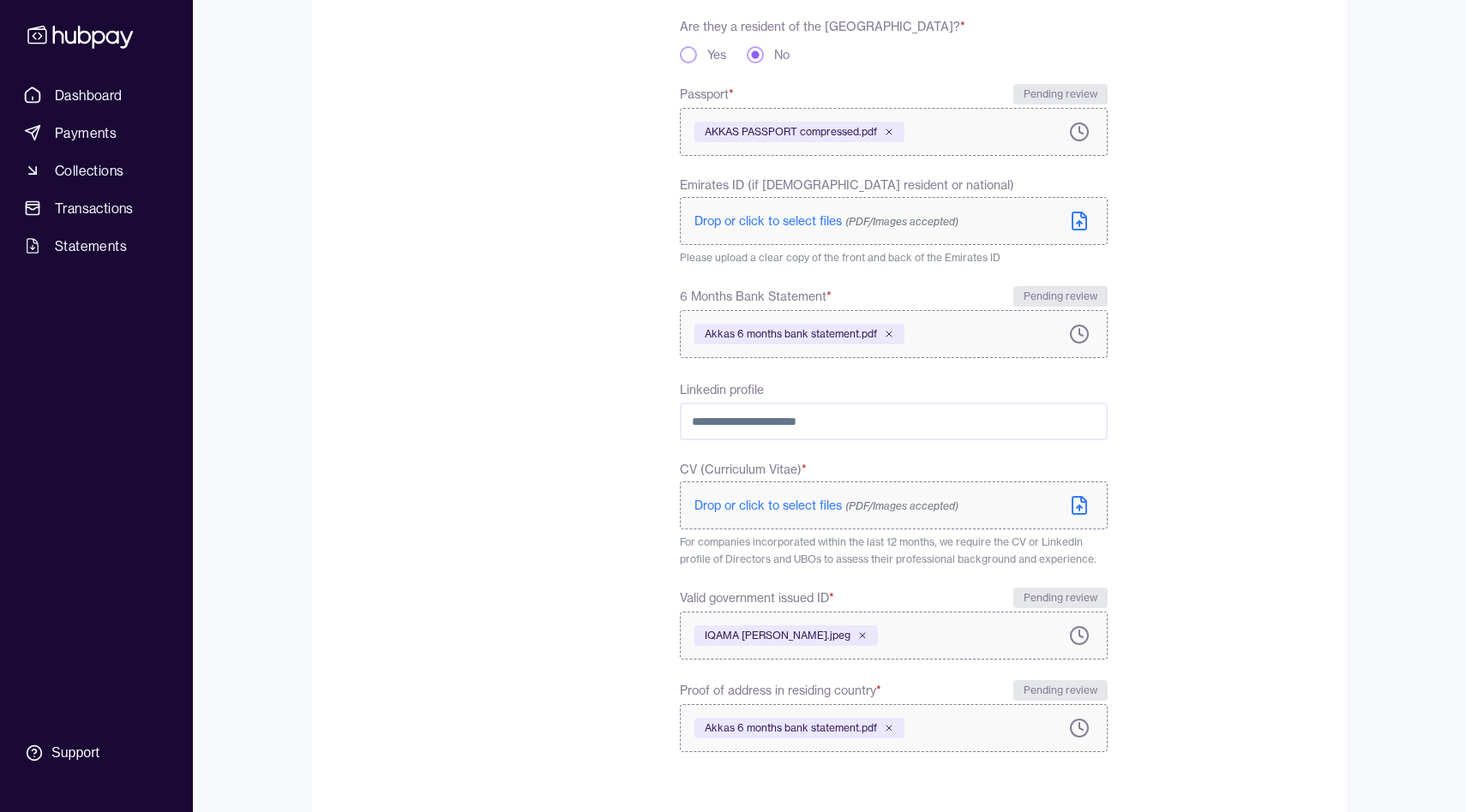
scroll to position [565, 0]
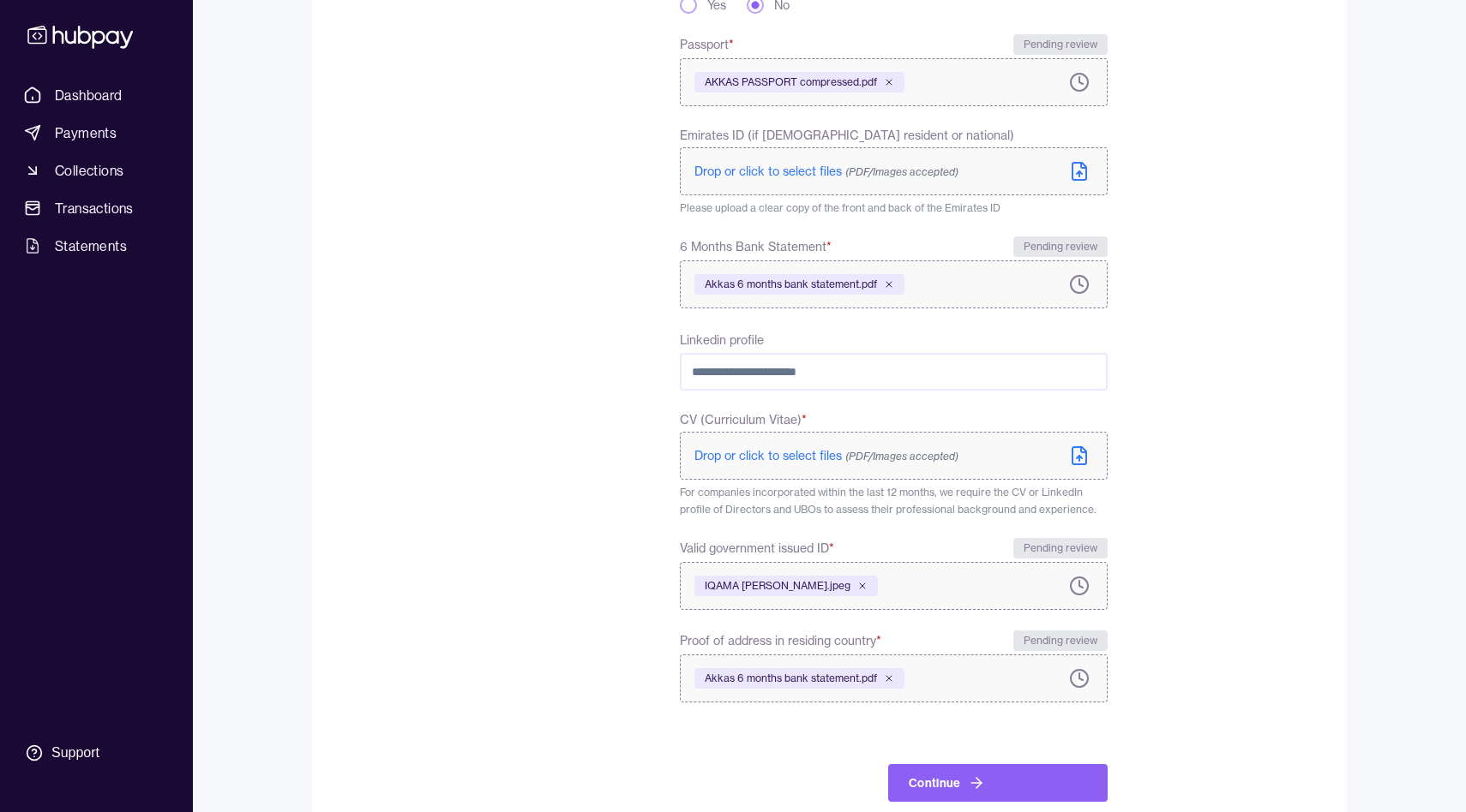
click at [756, 368] on input "Linkedin profile" at bounding box center [894, 372] width 428 height 38
paste input "**********"
type input "**********"
click at [565, 443] on div "To comply with regulatory requirements, please answer a few questions and uploa…" at bounding box center [469, 229] width 258 height 1145
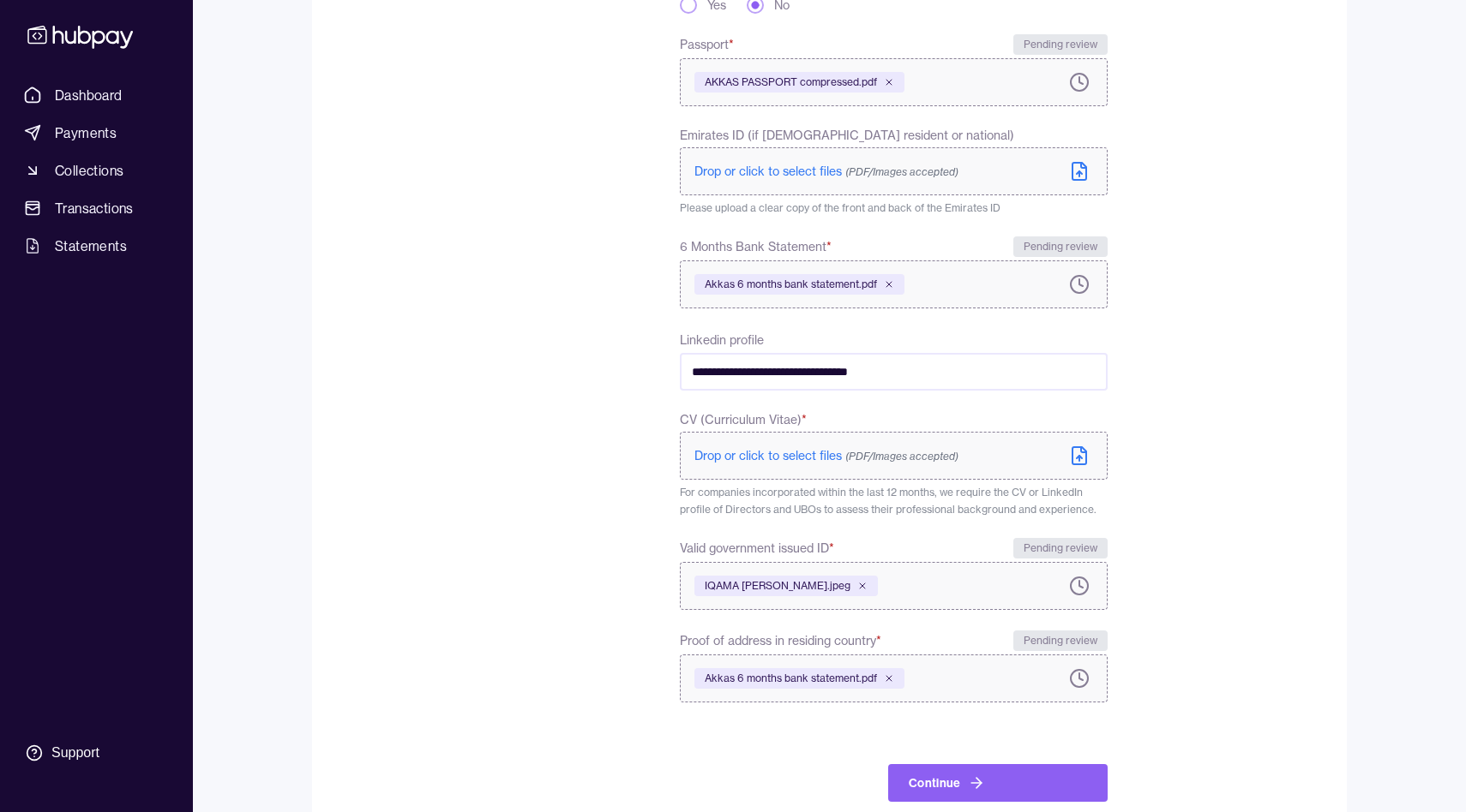
scroll to position [600, 0]
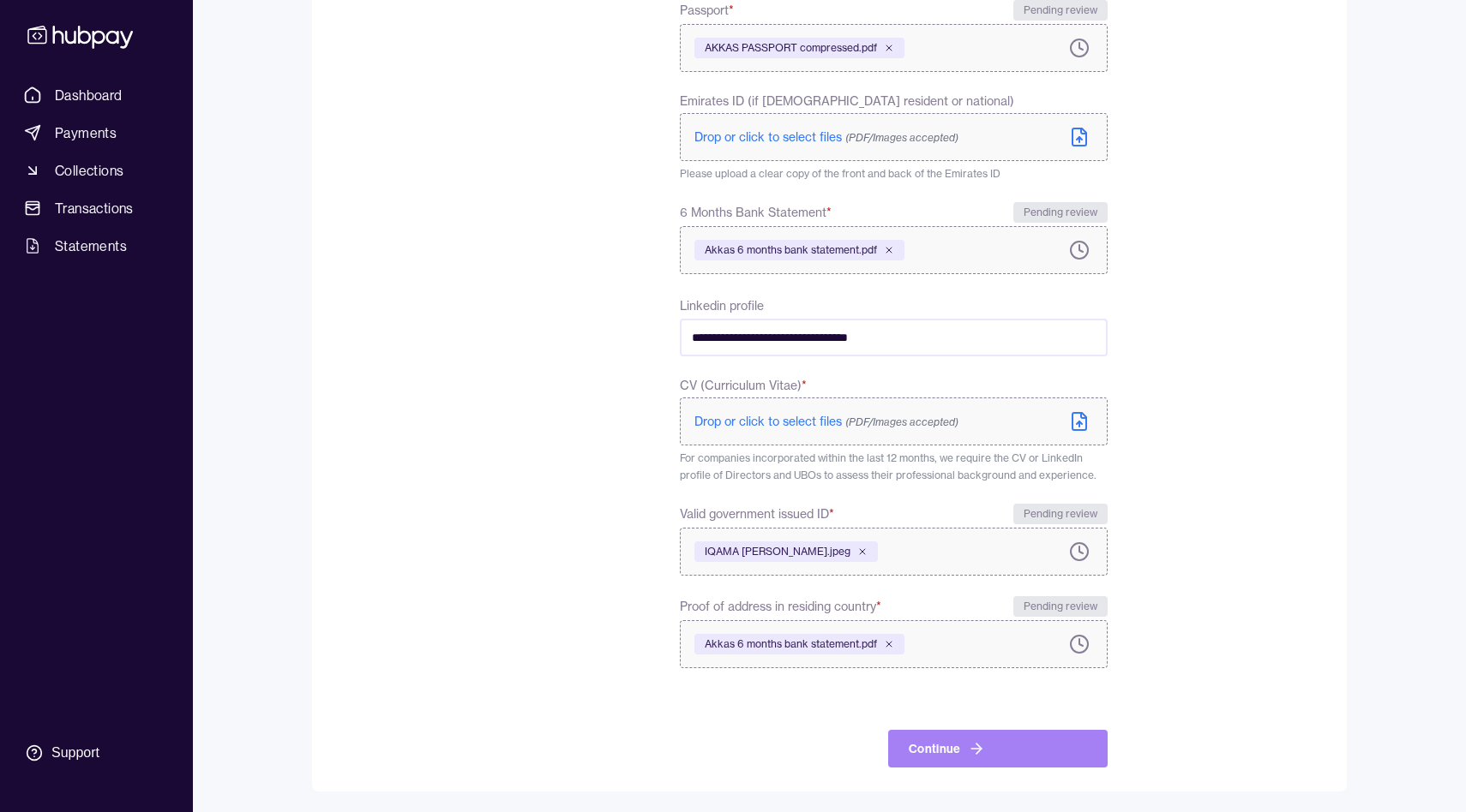
click at [961, 736] on button "Continue" at bounding box center [998, 748] width 220 height 38
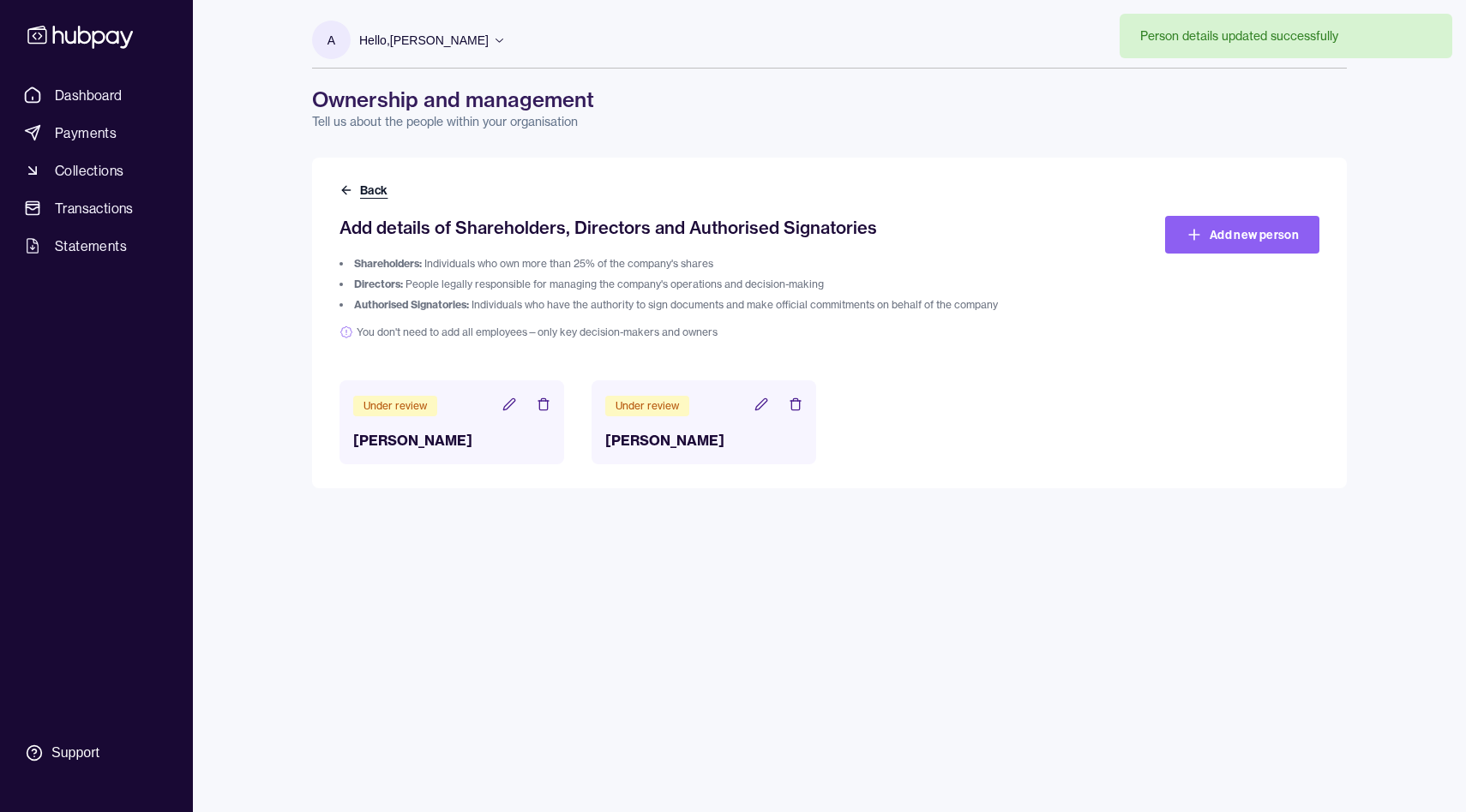
click at [346, 186] on icon at bounding box center [346, 190] width 14 height 14
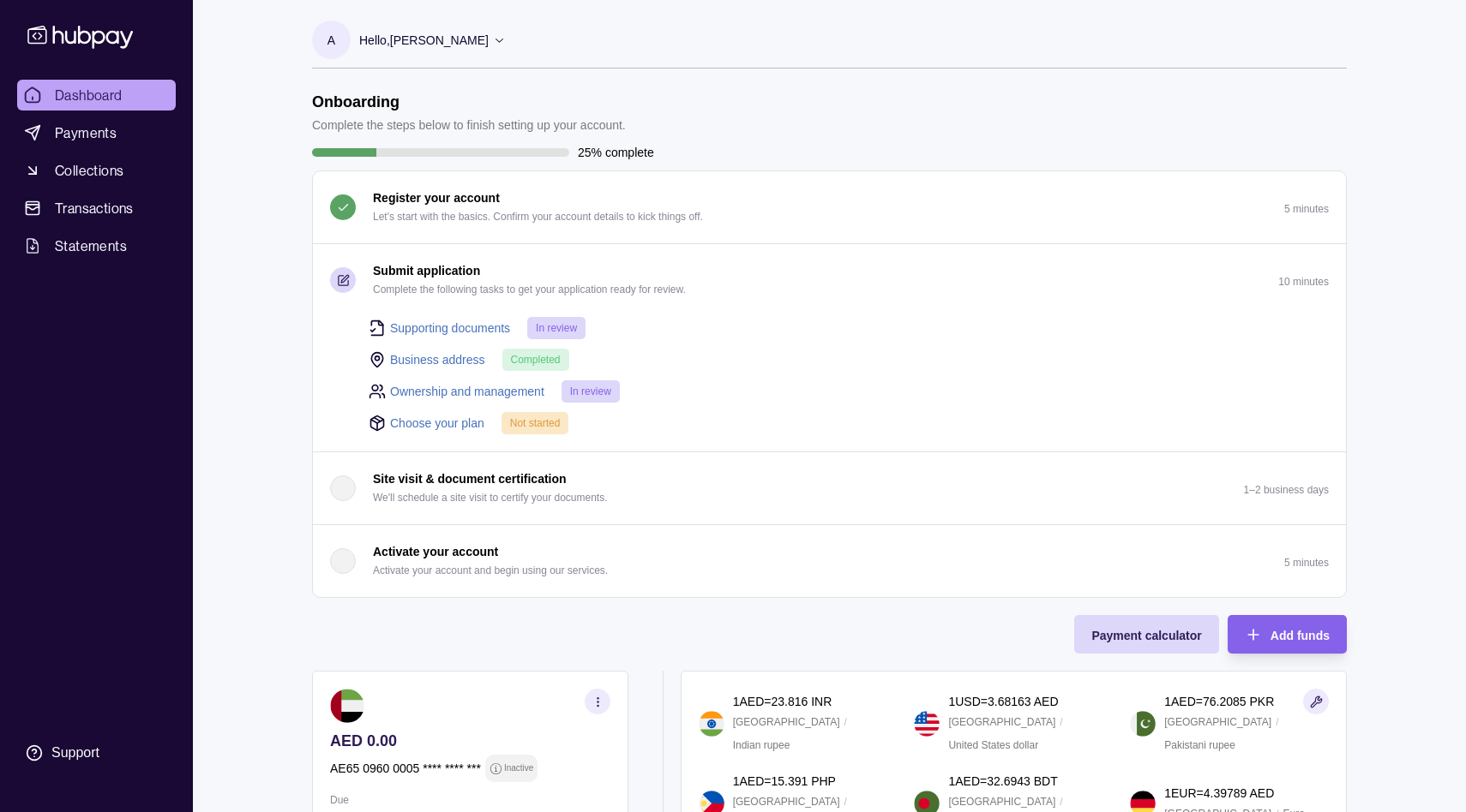
click at [427, 420] on link "Choose your plan" at bounding box center [437, 424] width 94 height 19
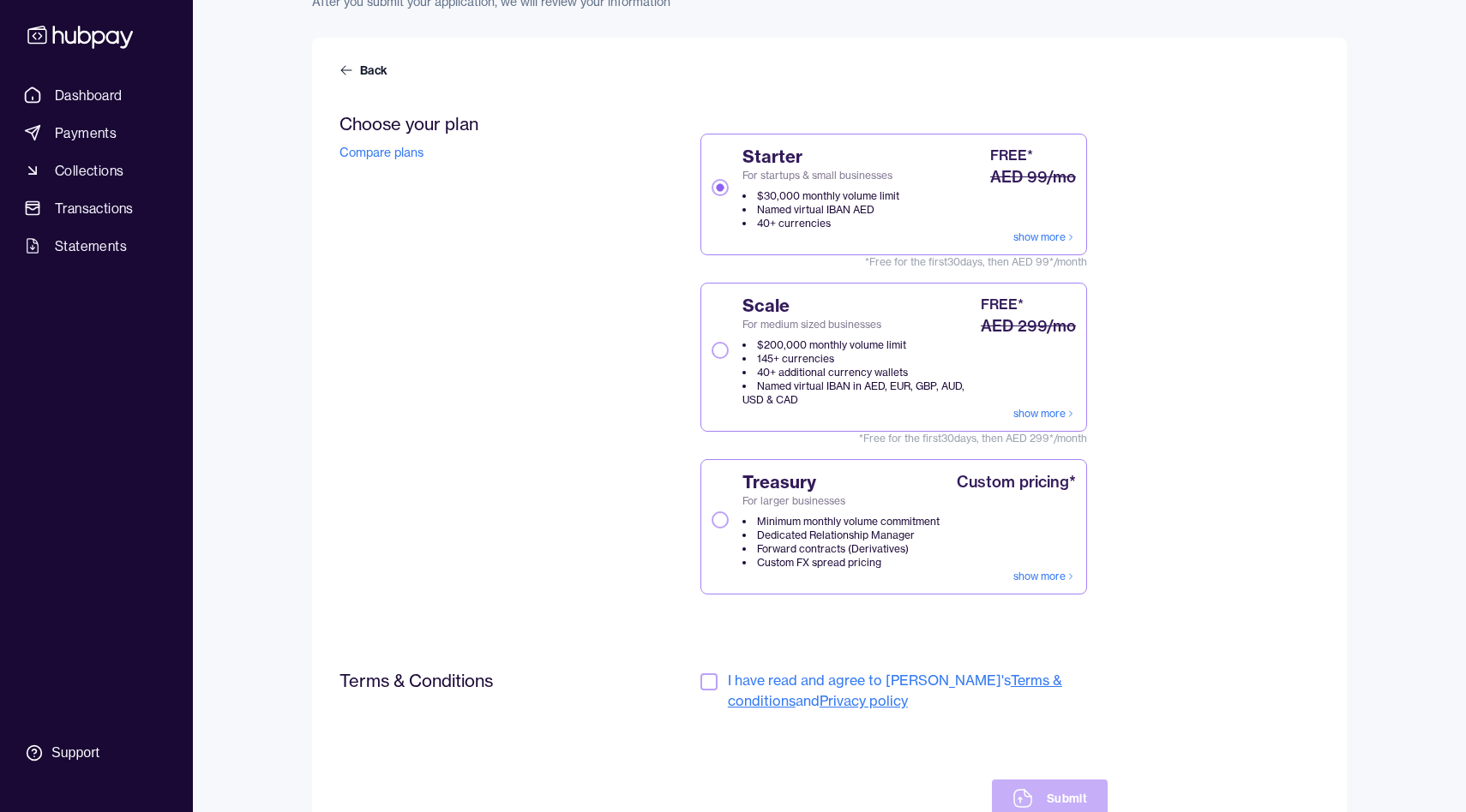
scroll to position [190, 0]
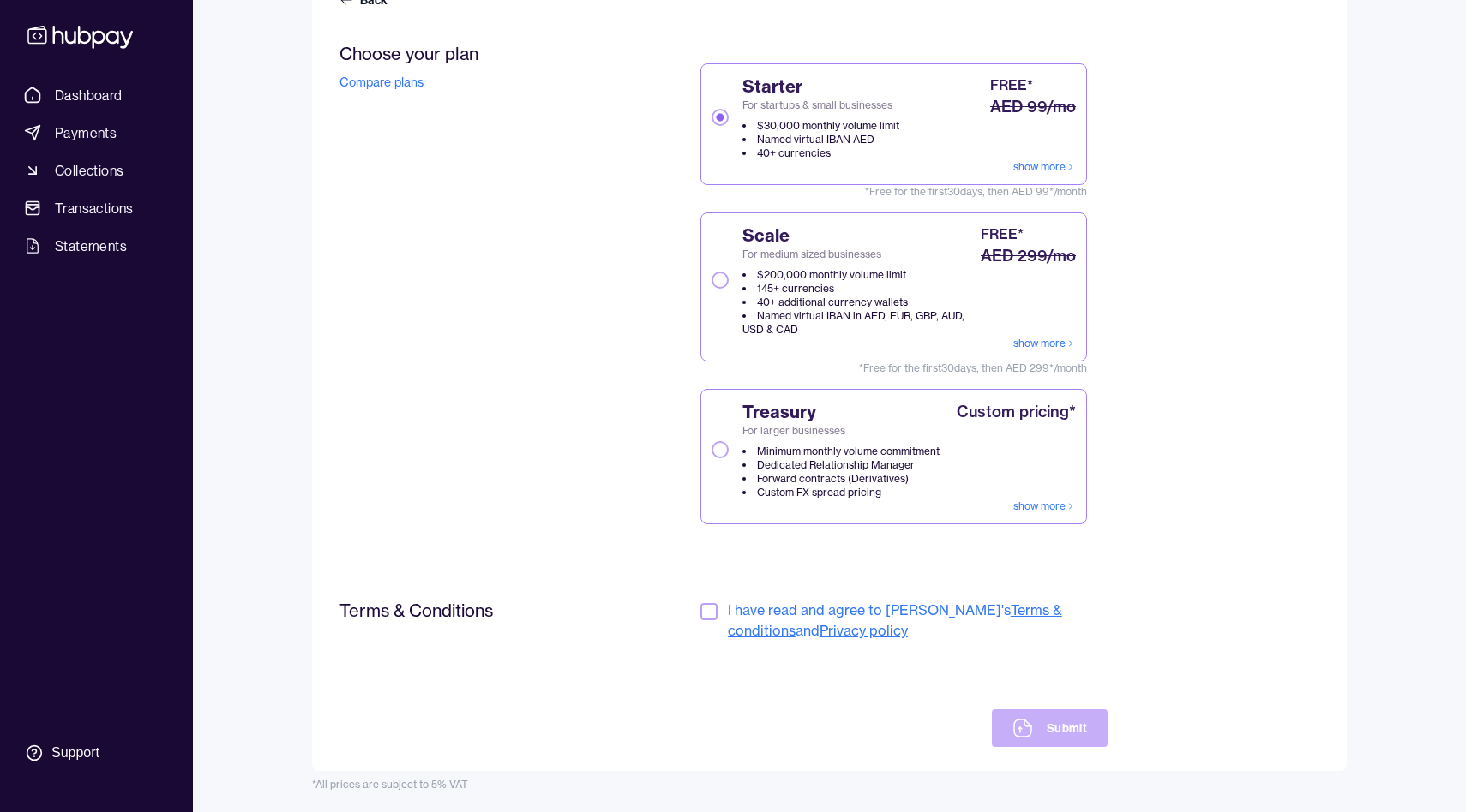
click at [703, 613] on button "button" at bounding box center [709, 612] width 17 height 17
click at [1043, 722] on button "Submit" at bounding box center [1050, 728] width 116 height 38
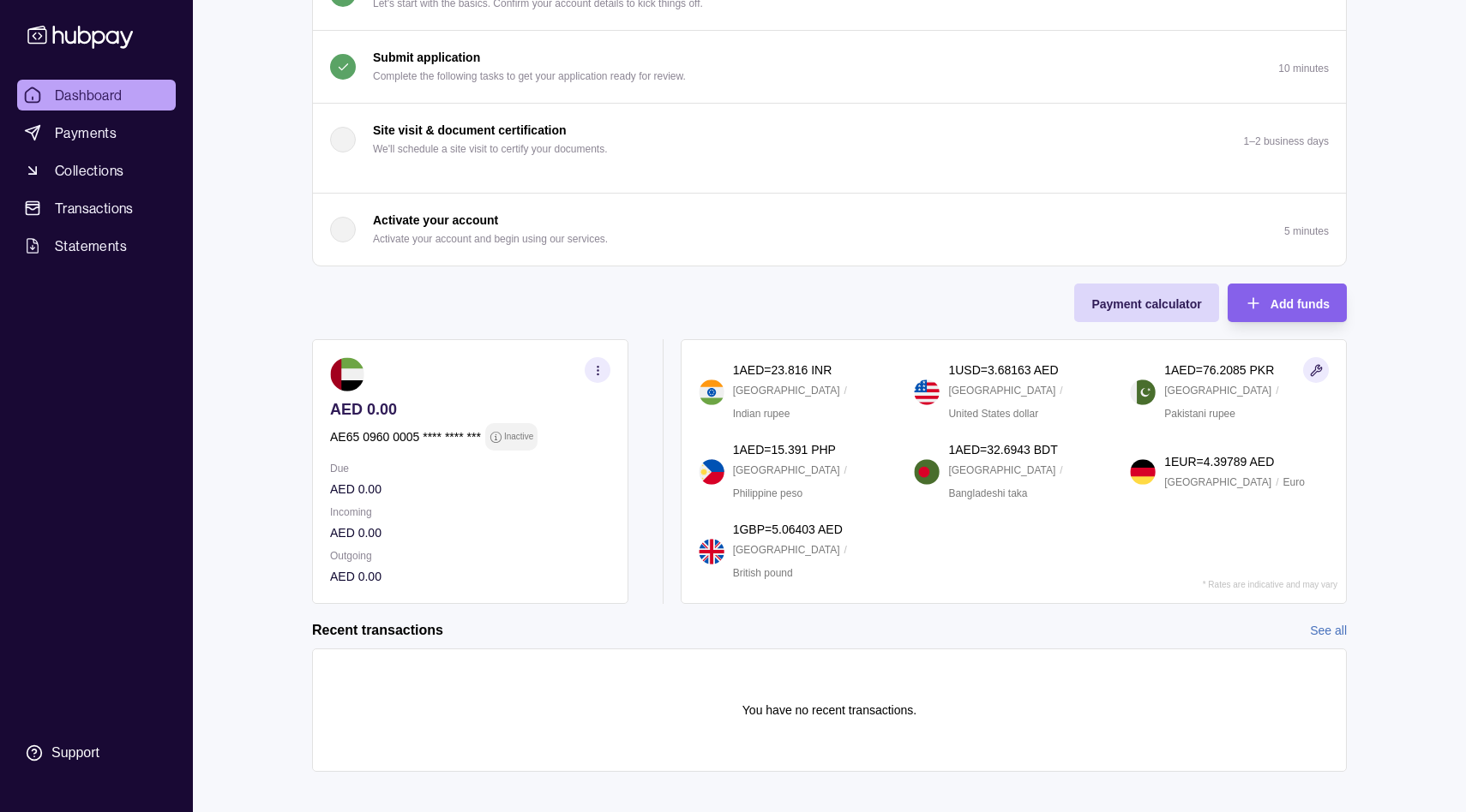
scroll to position [228, 0]
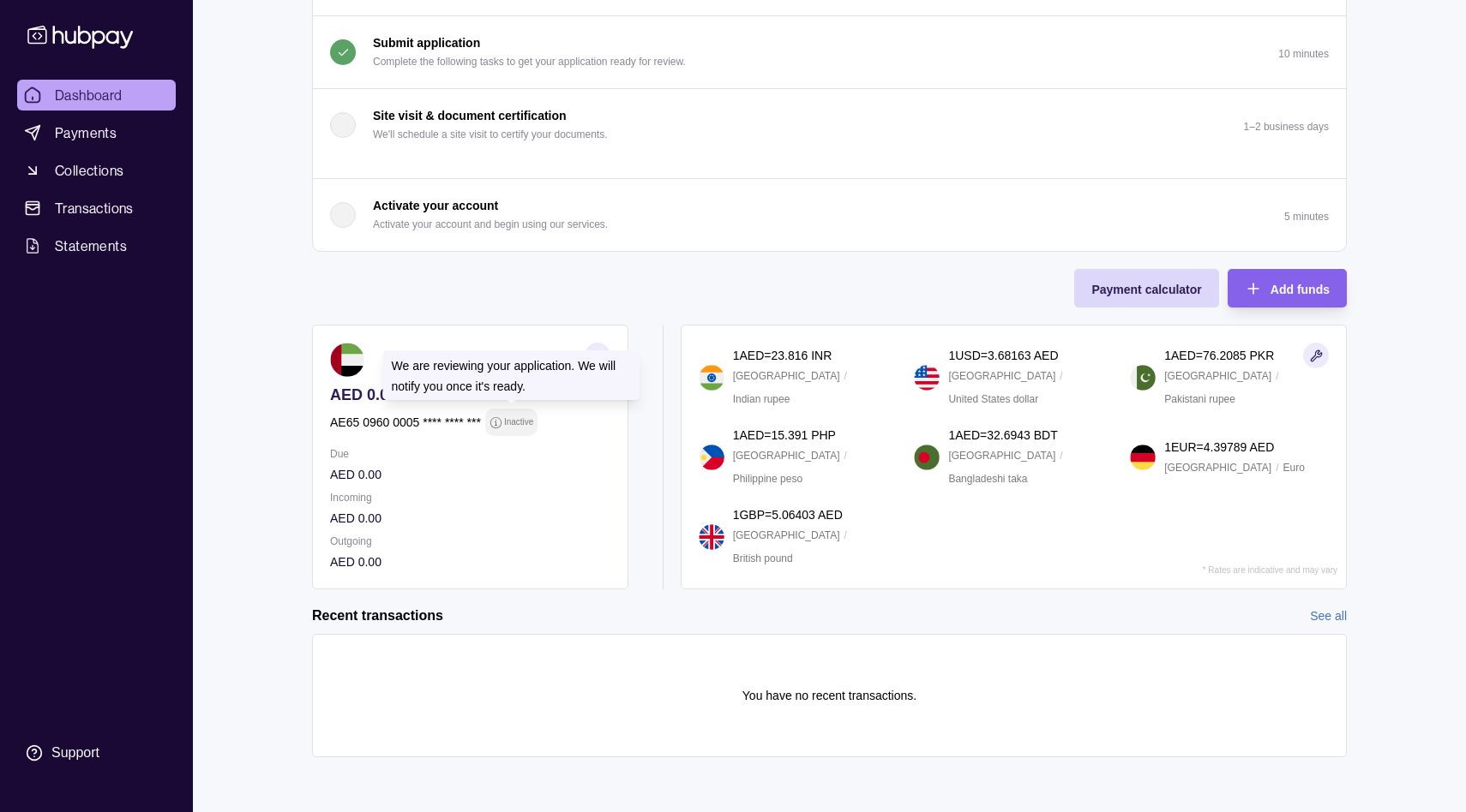
click at [504, 423] on p "Inactive" at bounding box center [518, 423] width 29 height 19
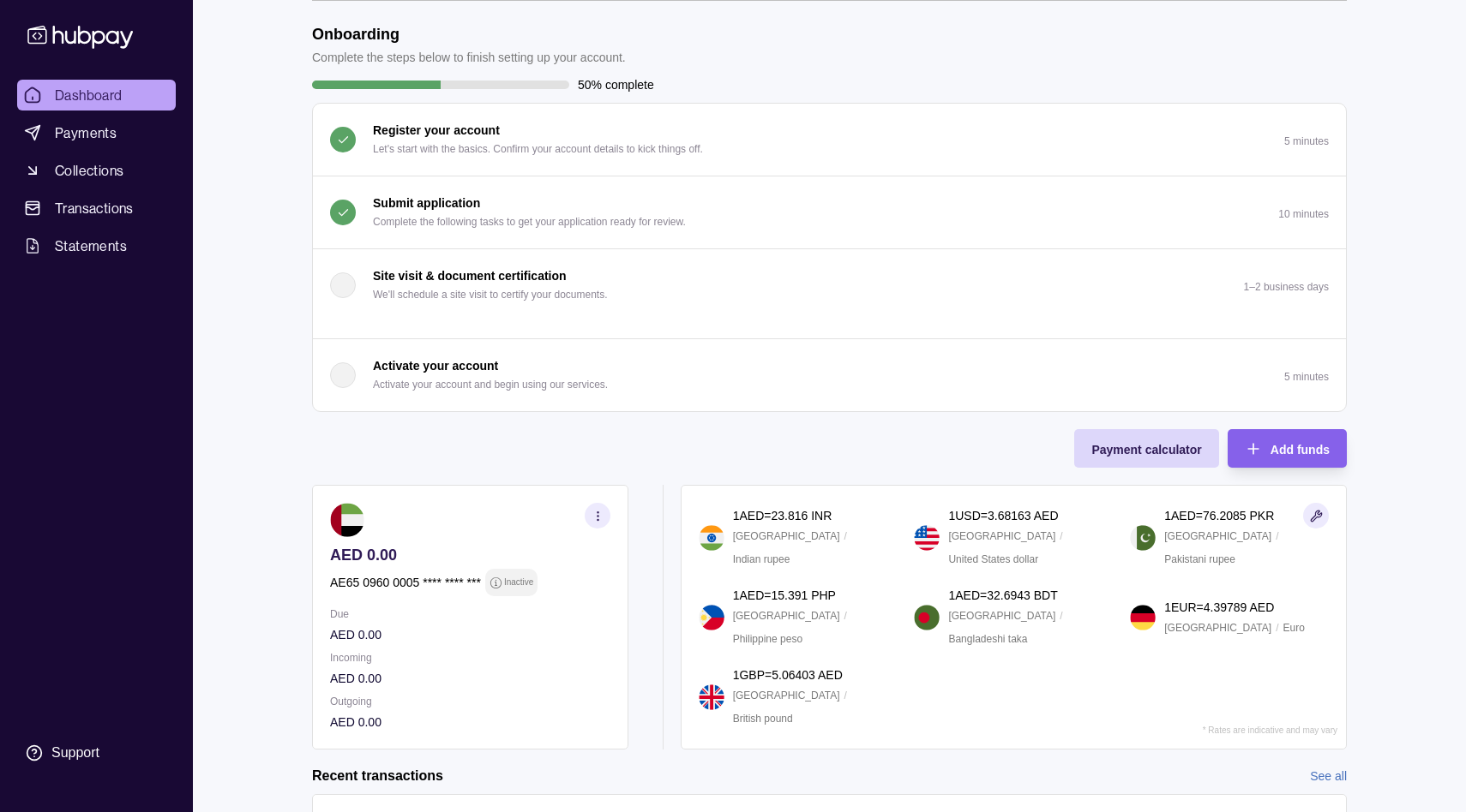
scroll to position [0, 0]
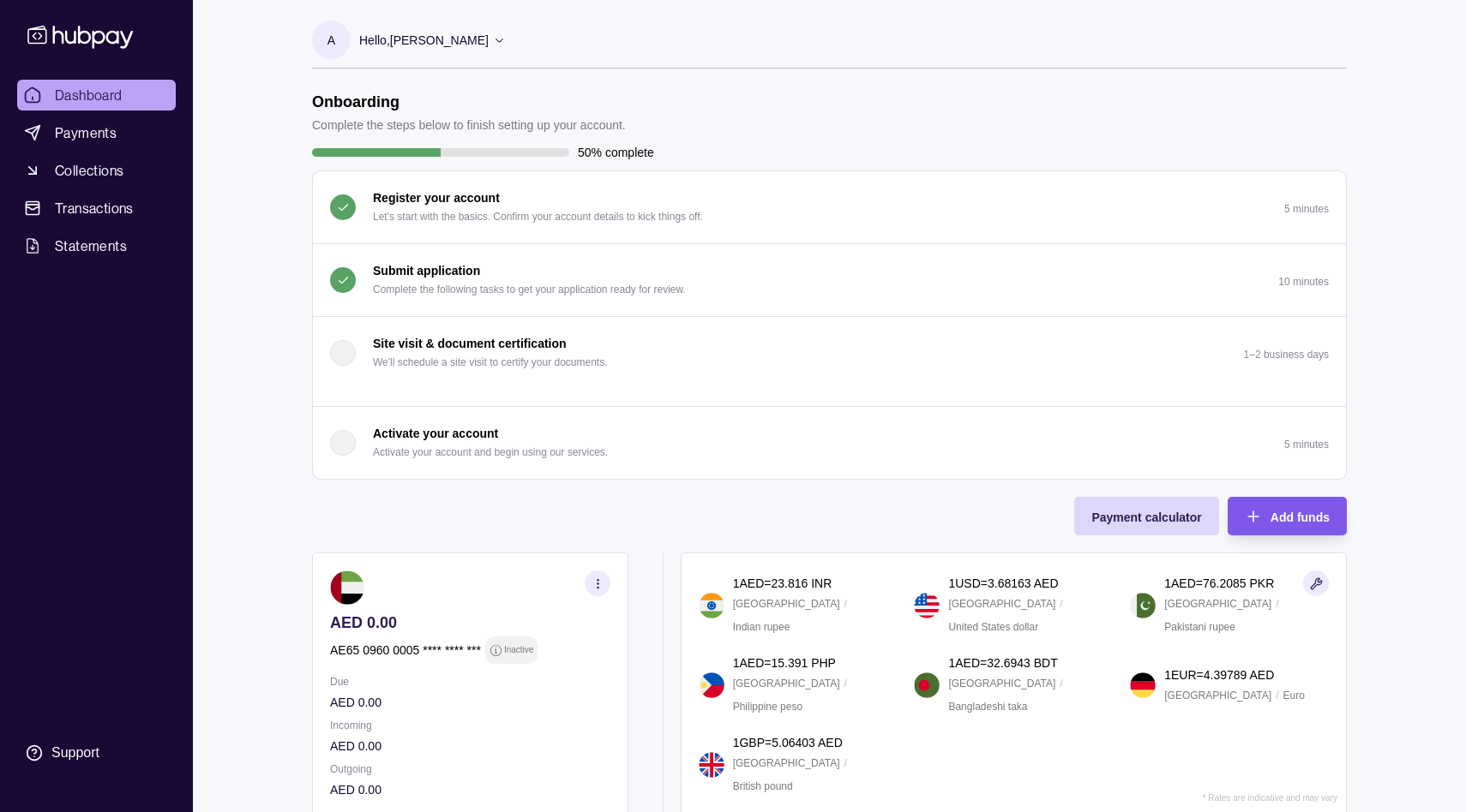
click at [1305, 511] on span "Add funds" at bounding box center [1300, 518] width 59 height 14
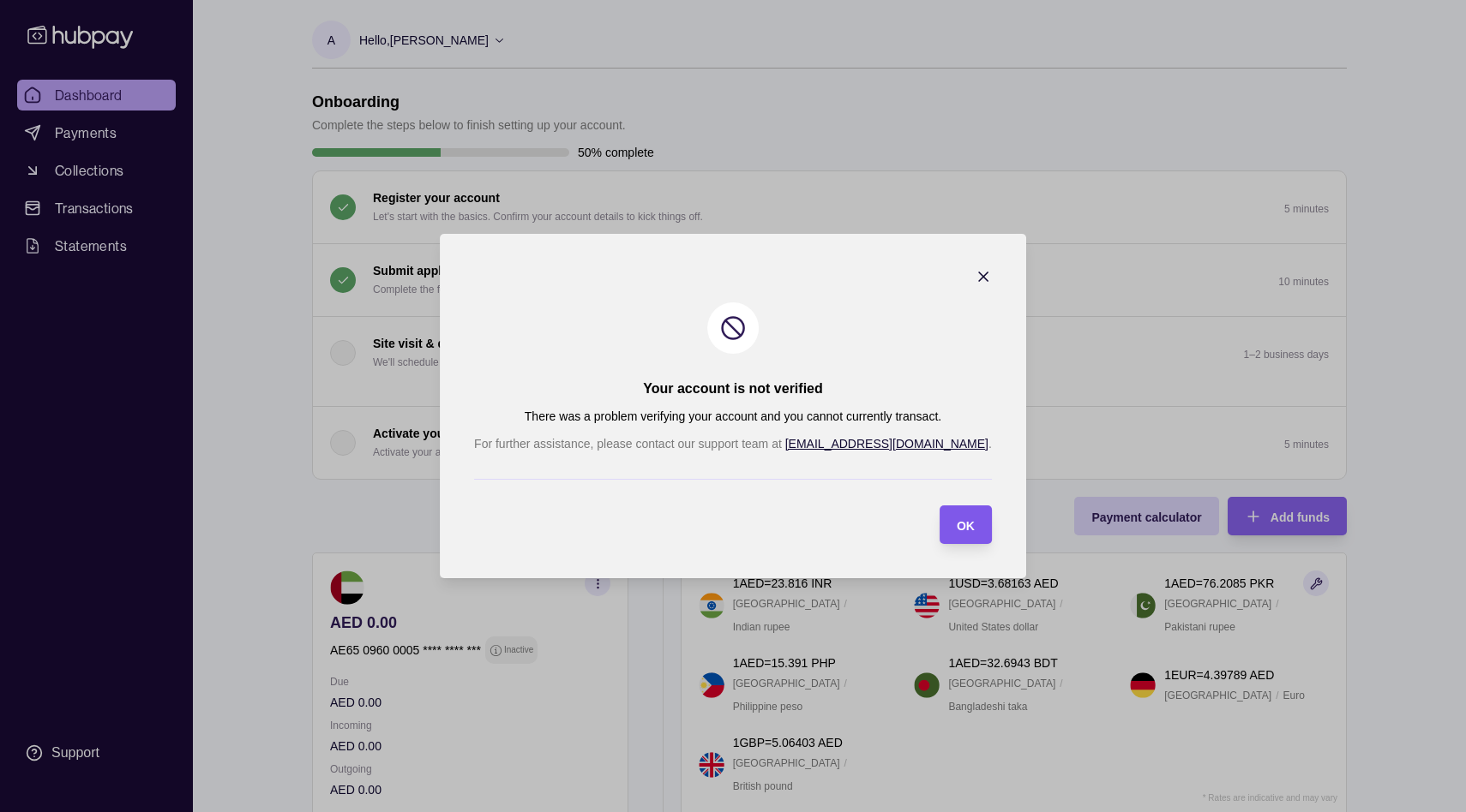
click at [957, 525] on span "OK" at bounding box center [966, 526] width 18 height 14
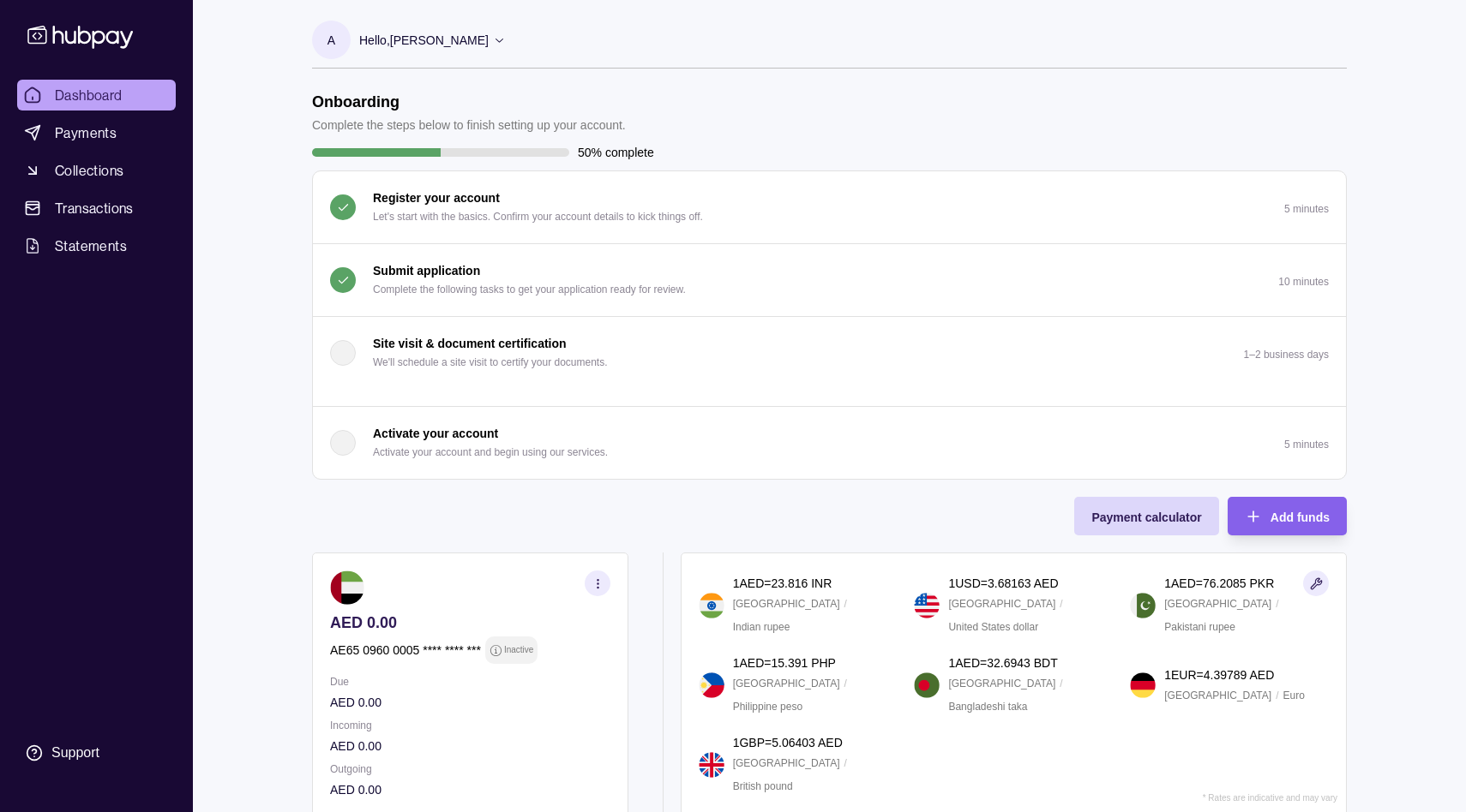
click at [438, 270] on p "Submit application" at bounding box center [426, 271] width 107 height 19
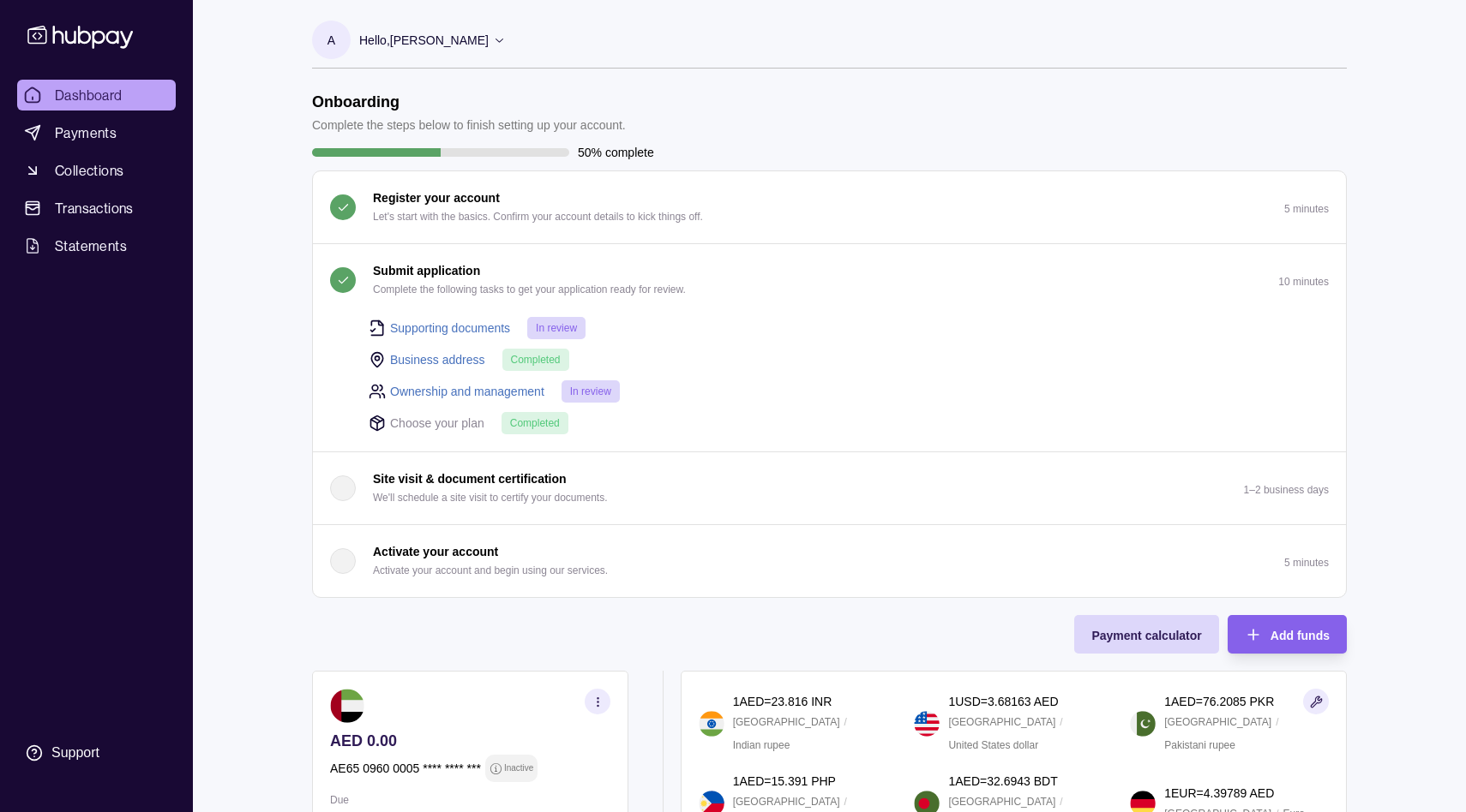
click at [434, 327] on link "Supporting documents" at bounding box center [450, 329] width 120 height 19
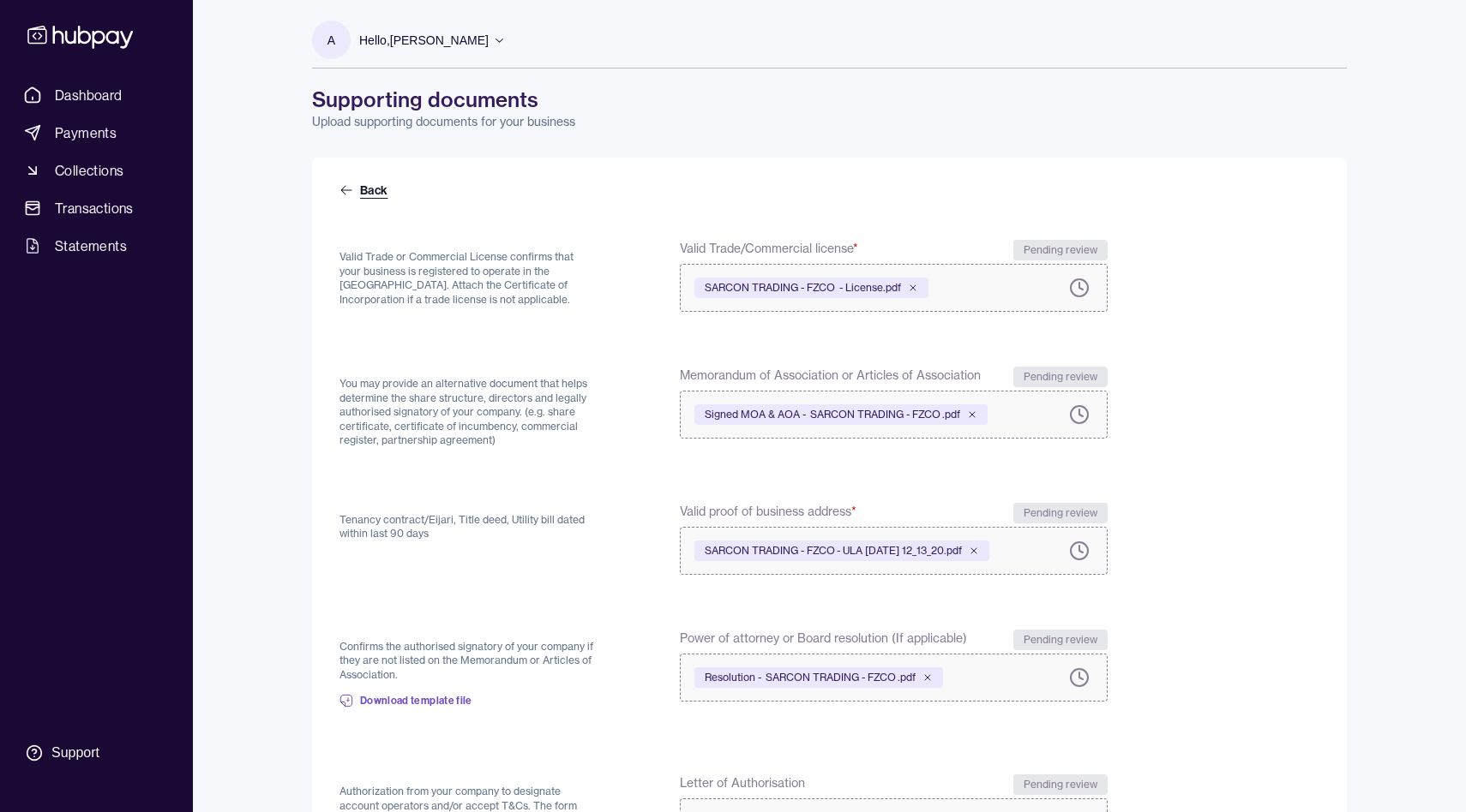
click at [353, 185] on icon at bounding box center [346, 190] width 14 height 14
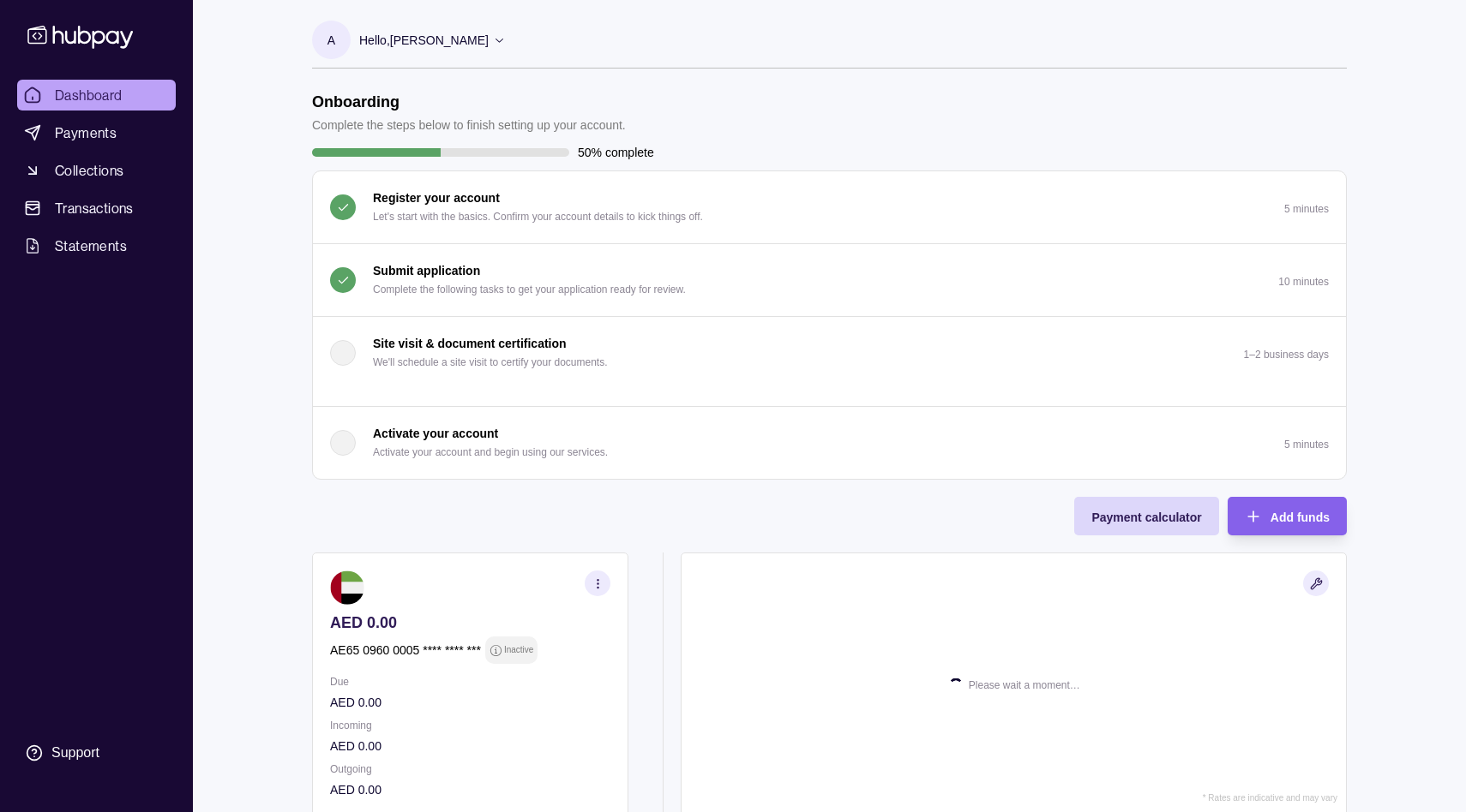
click at [351, 280] on section "button" at bounding box center [342, 280] width 25 height 25
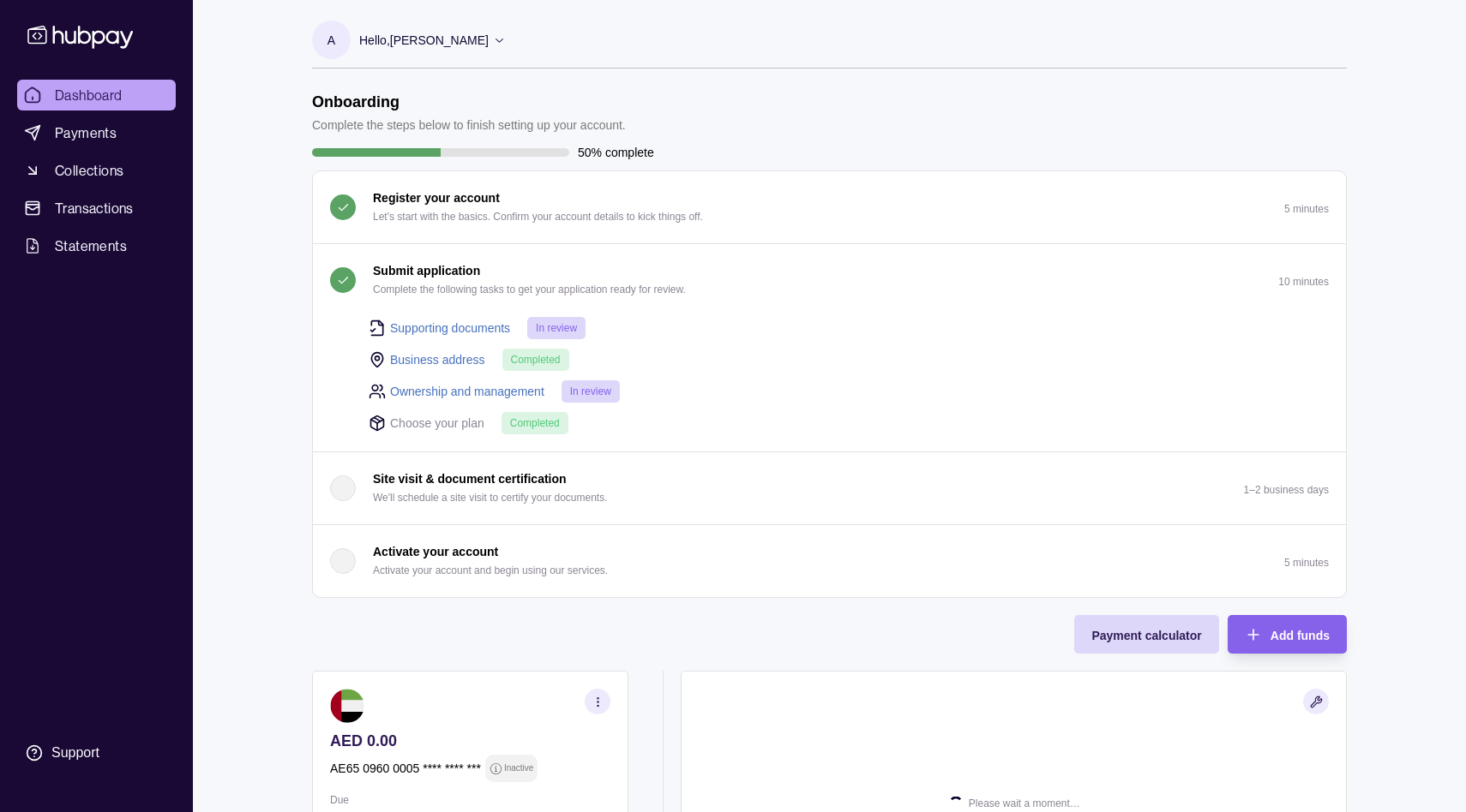
click at [284, 371] on section "Onboarding Complete the steps below to finish setting up your account. 50% comp…" at bounding box center [829, 615] width 1104 height 1046
